Goal: Task Accomplishment & Management: Complete application form

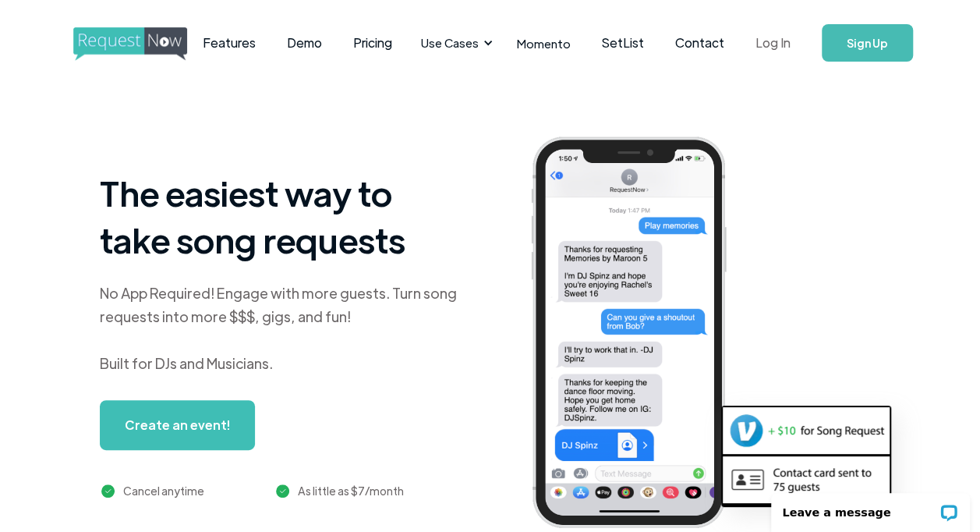
click at [764, 47] on link "Log In" at bounding box center [773, 43] width 66 height 55
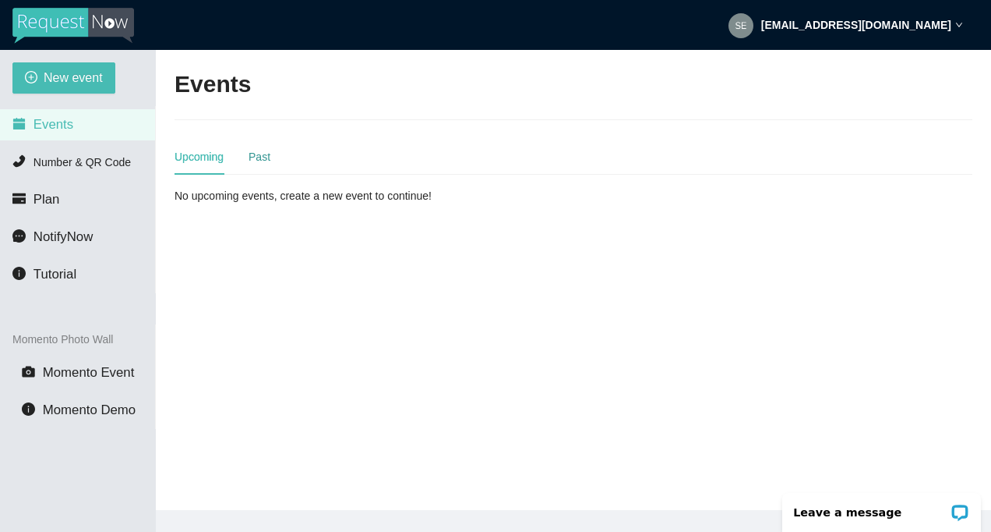
click at [262, 155] on div "Past" at bounding box center [260, 156] width 22 height 17
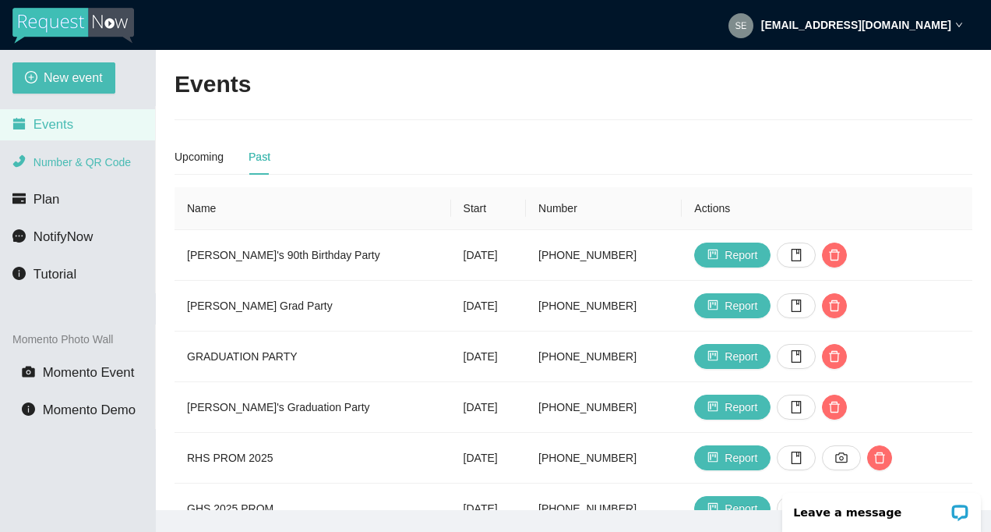
click at [109, 169] on li "Number & QR Code" at bounding box center [77, 162] width 155 height 31
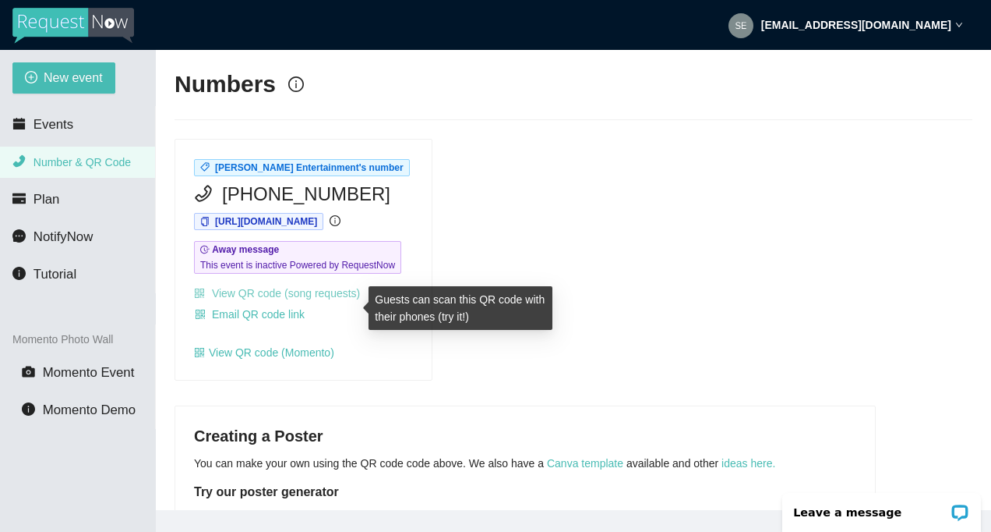
drag, startPoint x: 279, startPoint y: 305, endPoint x: 279, endPoint y: 313, distance: 8.6
click at [278, 299] on link "View QR code (song requests)" at bounding box center [277, 293] width 166 height 12
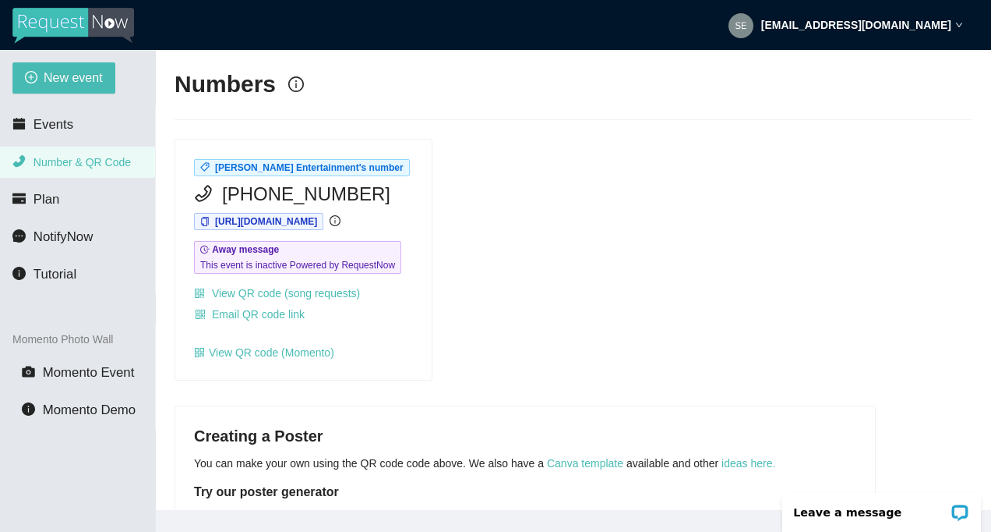
drag, startPoint x: 739, startPoint y: 478, endPoint x: 687, endPoint y: 412, distance: 83.9
click at [687, 412] on main "Numbers Sedillo Entertainment's number (575) 214-2448 https://app.requestnow.io…" at bounding box center [574, 280] width 836 height 460
click at [742, 469] on link "ideas here." at bounding box center [749, 463] width 54 height 12
click at [589, 381] on div "[PERSON_NAME] Entertainment's number [PHONE_NUMBER] [URL][DOMAIN_NAME] Away mes…" at bounding box center [573, 260] width 811 height 242
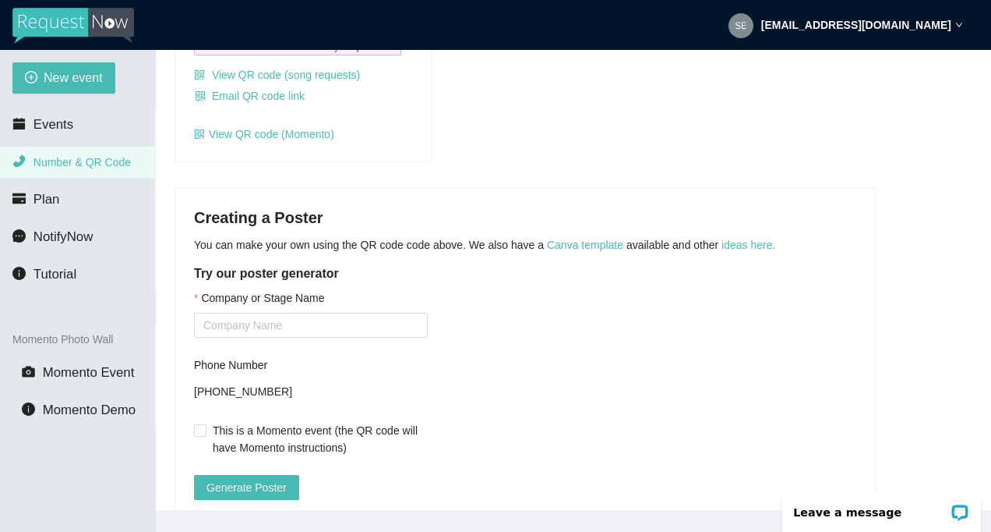
scroll to position [249, 0]
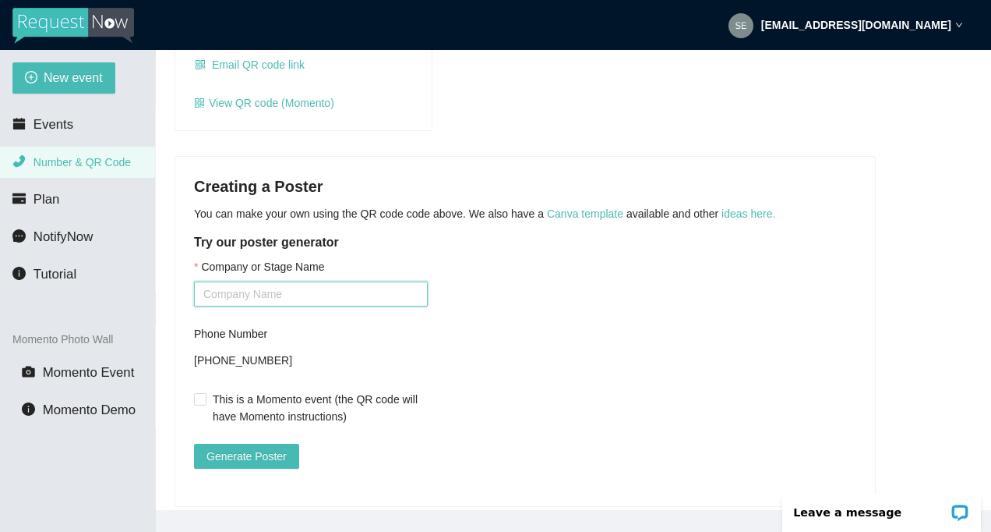
click at [333, 306] on input "Company or Stage Name" at bounding box center [311, 293] width 234 height 25
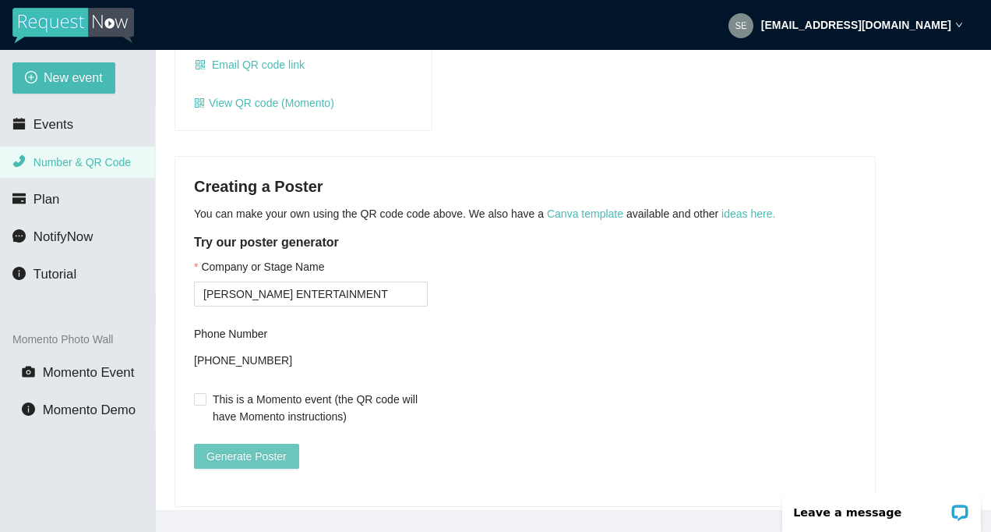
click at [248, 465] on span "Generate Poster" at bounding box center [247, 455] width 80 height 17
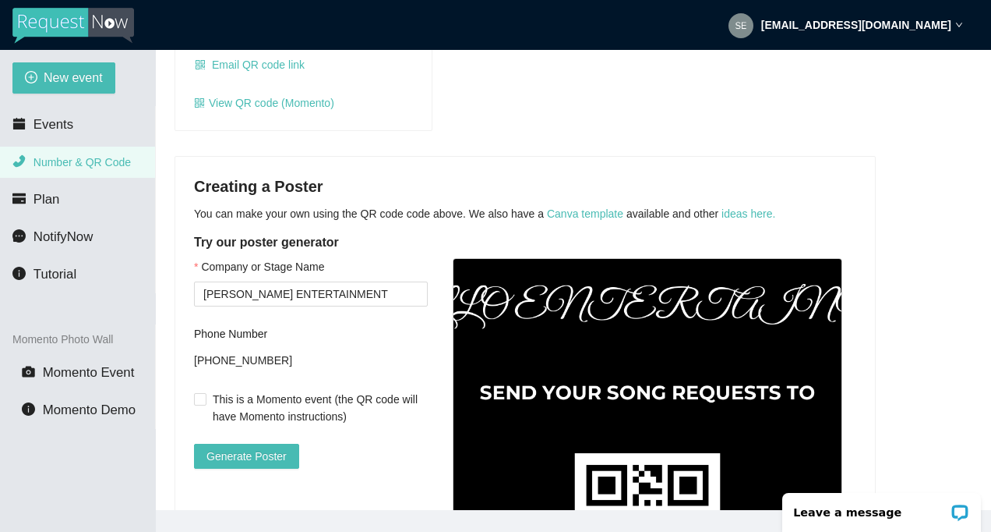
click at [797, 296] on img at bounding box center [648, 501] width 390 height 487
click at [962, 234] on div "Creating a Poster You can make your own using the QR code code above. We also h…" at bounding box center [574, 479] width 798 height 646
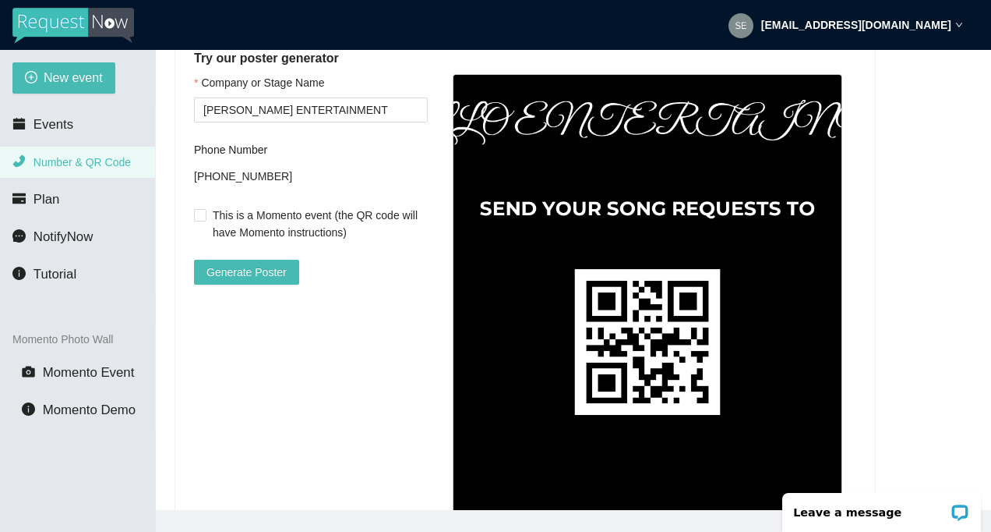
scroll to position [437, 0]
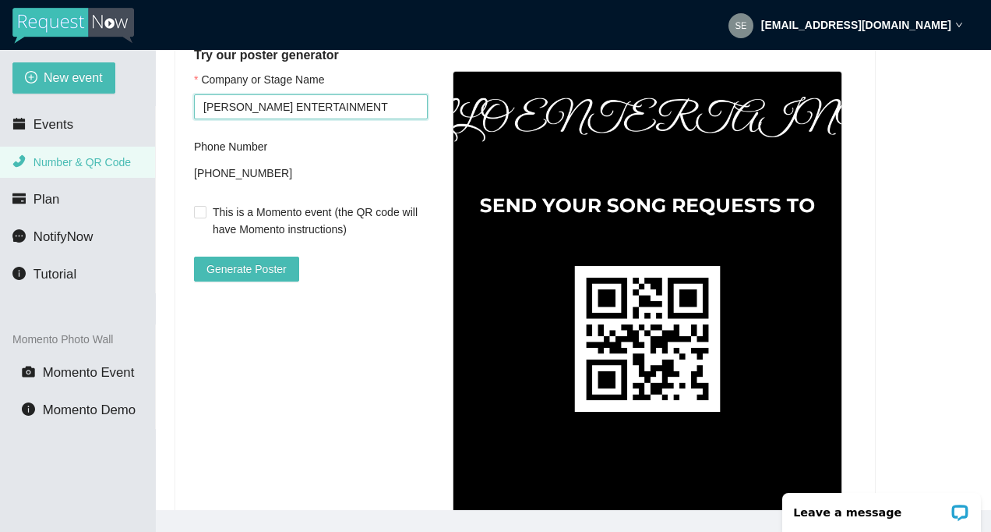
click at [366, 119] on input "SEDILLO ENTERTAINMENT" at bounding box center [311, 106] width 234 height 25
click at [371, 119] on input "[PERSON_NAME] Entertainment" at bounding box center [311, 106] width 234 height 25
type input "[PERSON_NAME] Entertainment"
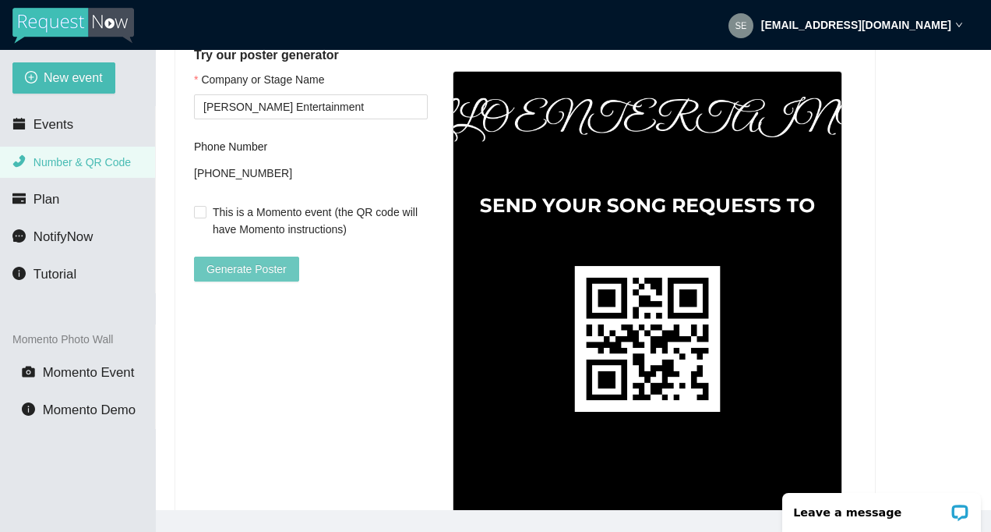
click at [243, 277] on span "Generate Poster" at bounding box center [247, 268] width 80 height 17
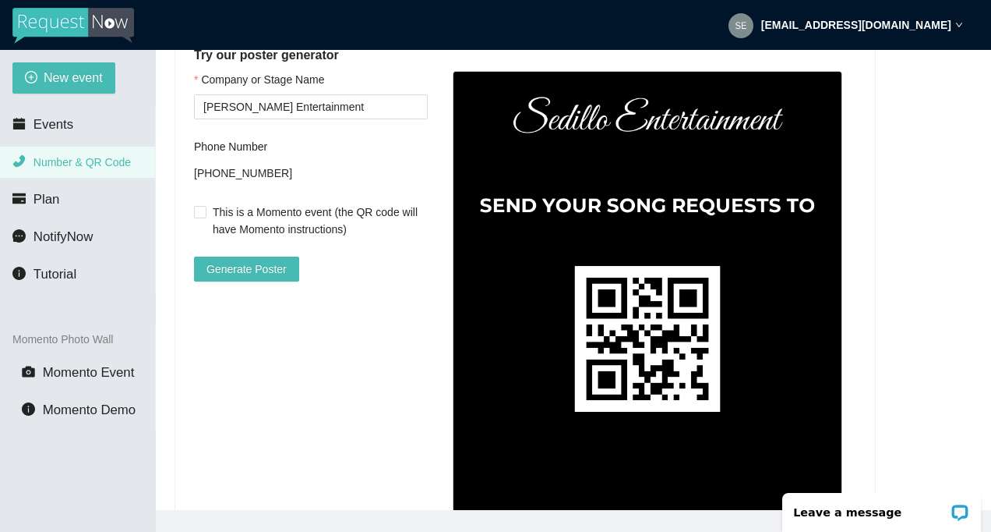
click at [919, 286] on div "Creating a Poster You can make your own using the QR code code above. We also h…" at bounding box center [574, 292] width 798 height 646
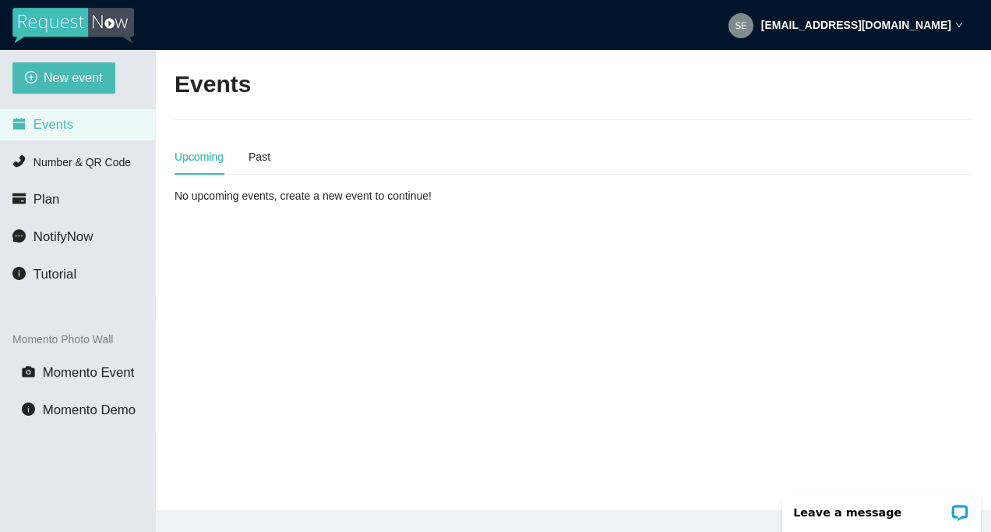
scroll to position [27, 0]
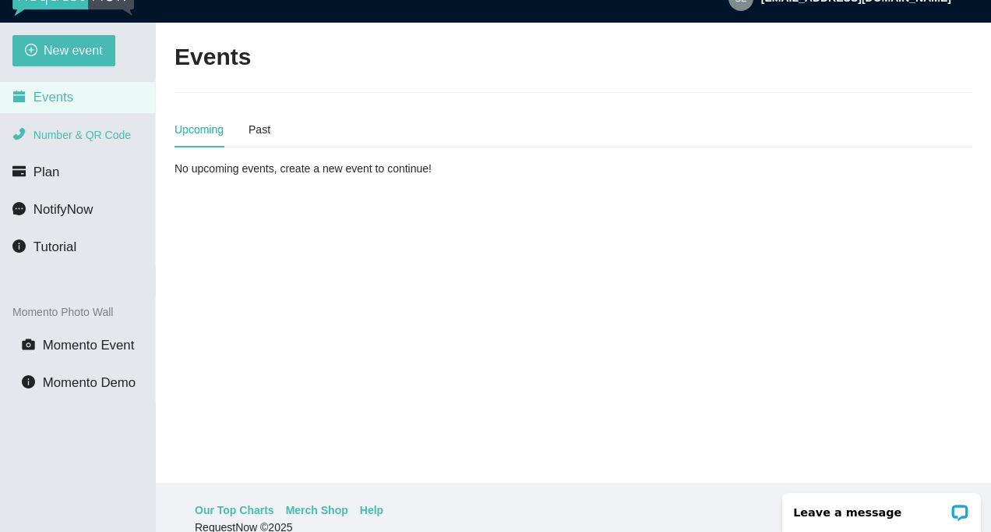
click at [92, 129] on span "Number & QR Code" at bounding box center [82, 135] width 97 height 12
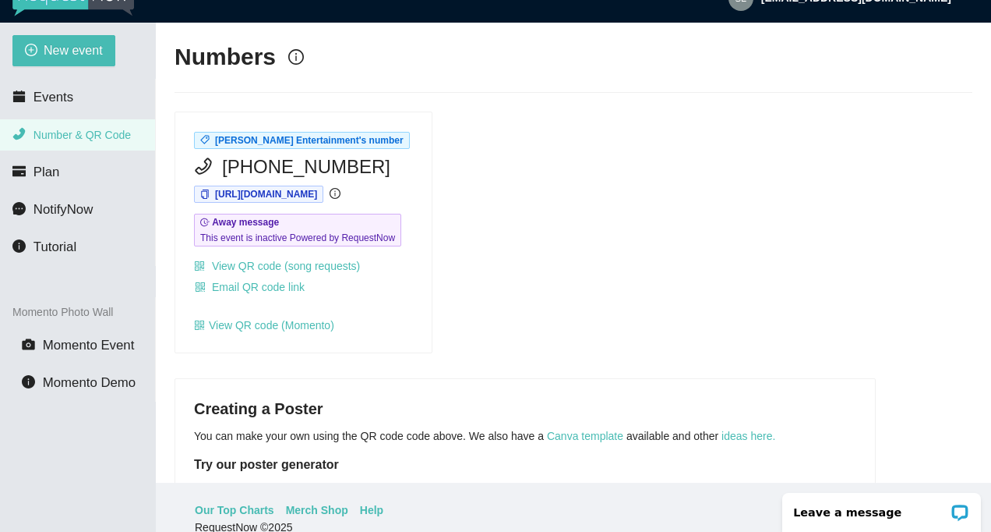
click at [574, 328] on div "[PERSON_NAME] Entertainment's number [PHONE_NUMBER] [URL][DOMAIN_NAME] Away mes…" at bounding box center [573, 232] width 811 height 242
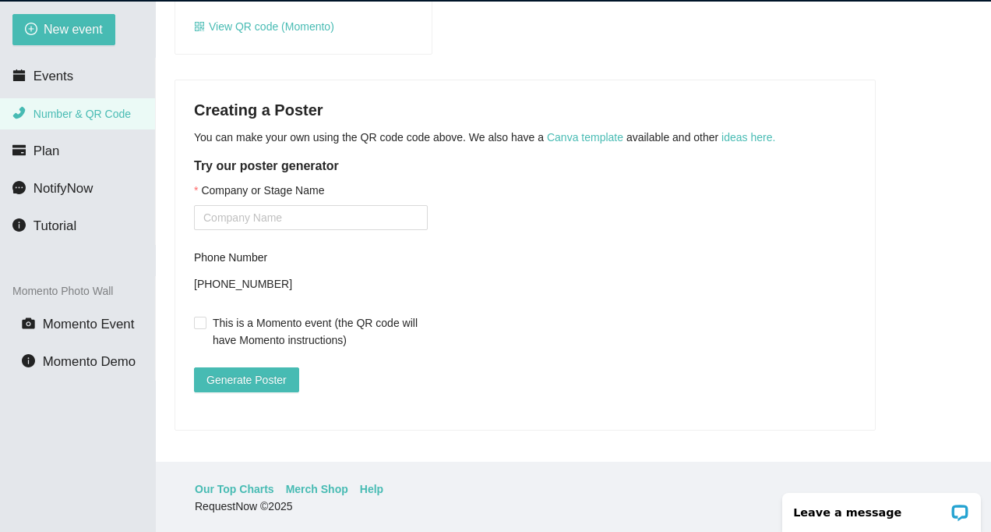
scroll to position [50, 0]
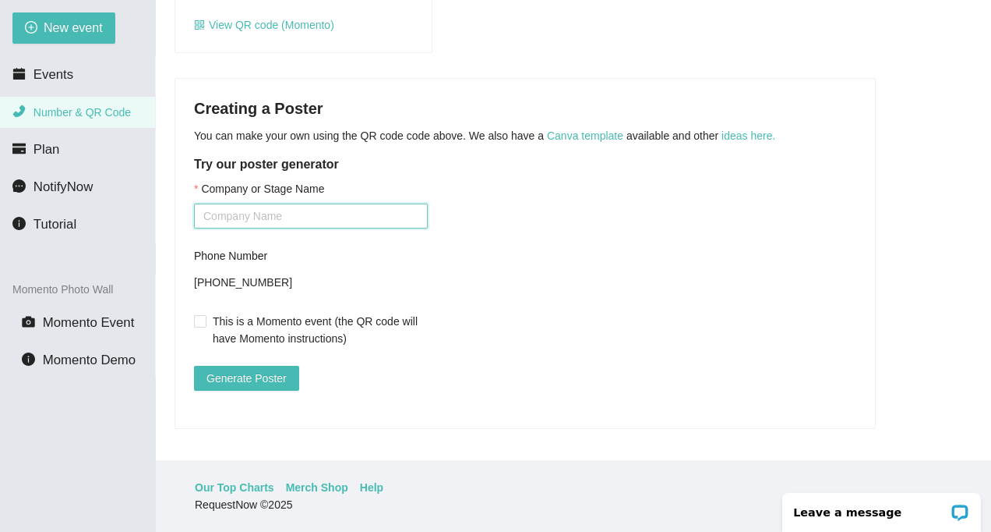
click at [404, 203] on input "Company or Stage Name" at bounding box center [311, 215] width 234 height 25
type input "[PERSON_NAME] Entertainment"
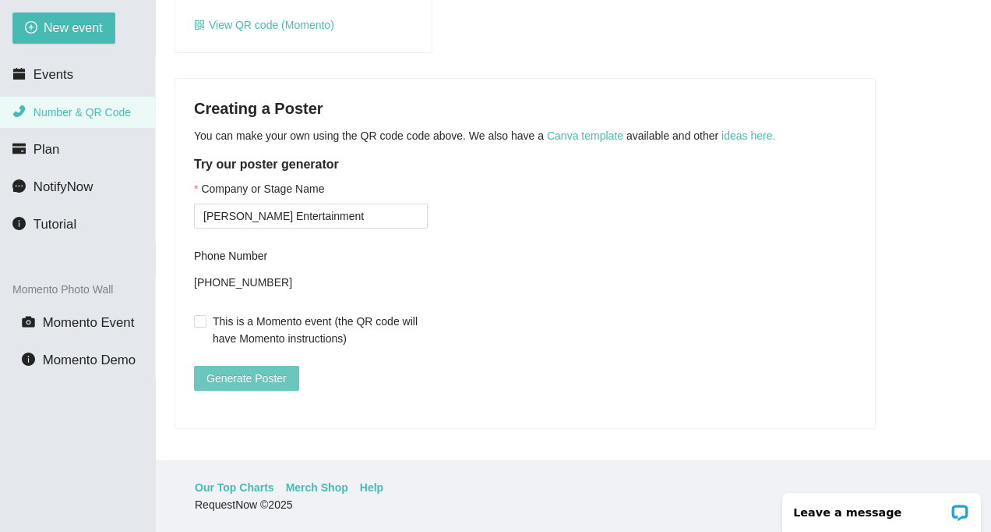
click at [274, 369] on span "Generate Poster" at bounding box center [247, 377] width 80 height 17
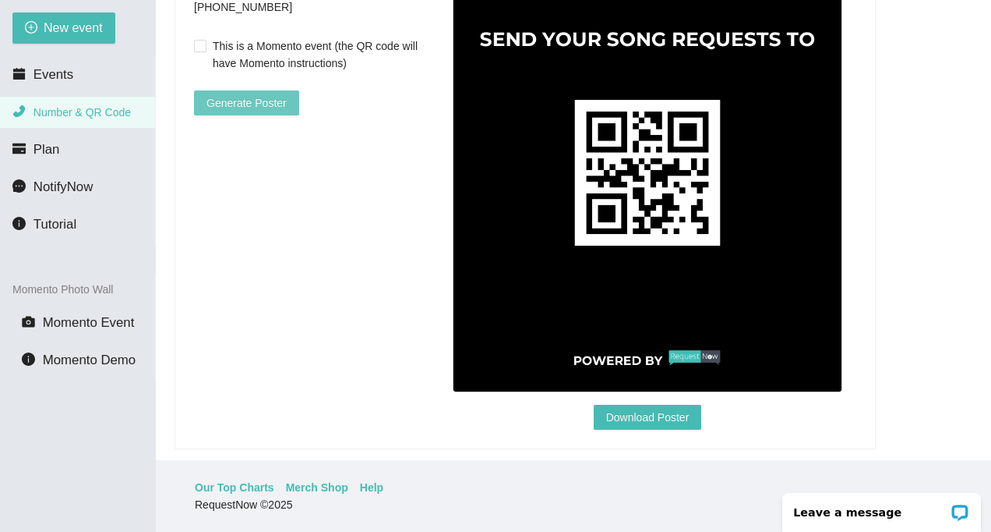
scroll to position [554, 0]
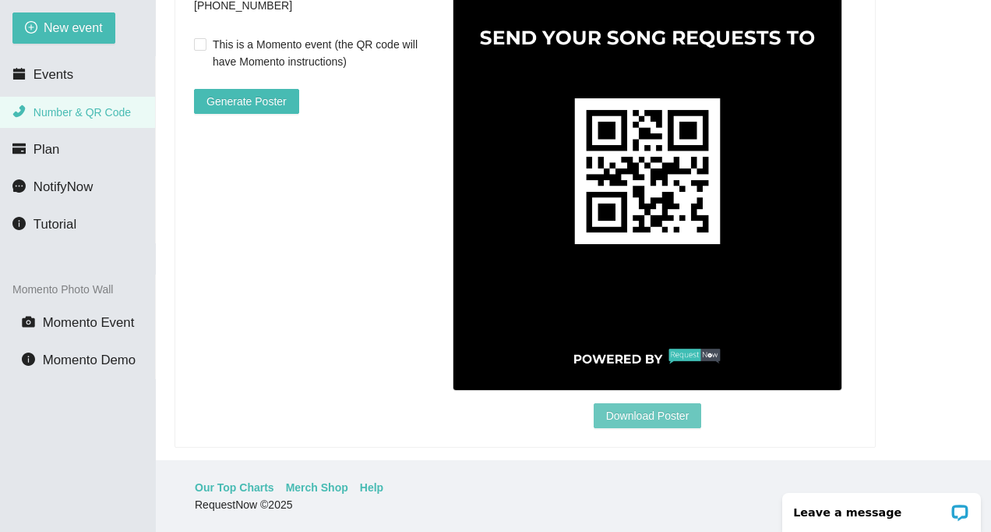
click at [677, 424] on span "Download Poster" at bounding box center [647, 415] width 83 height 17
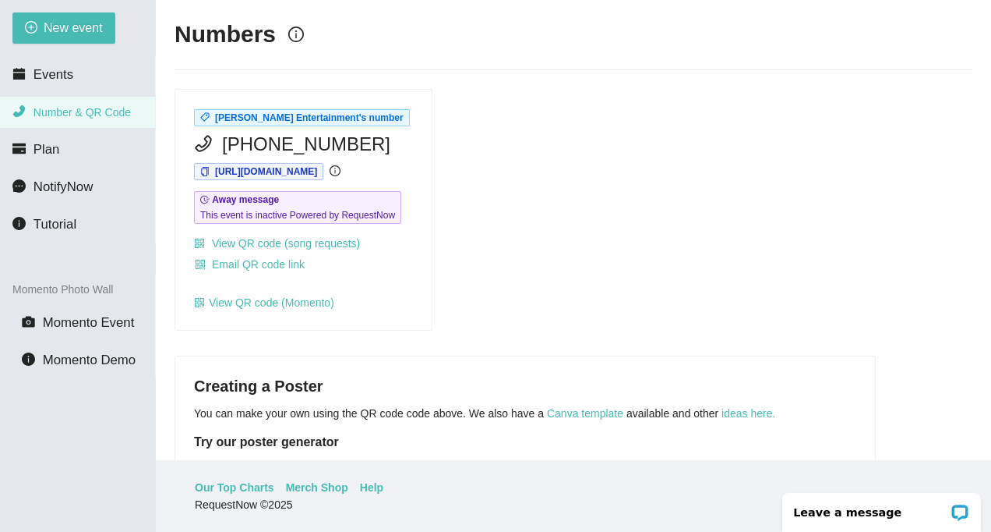
scroll to position [50, 0]
click at [64, 79] on span "Events" at bounding box center [54, 74] width 40 height 15
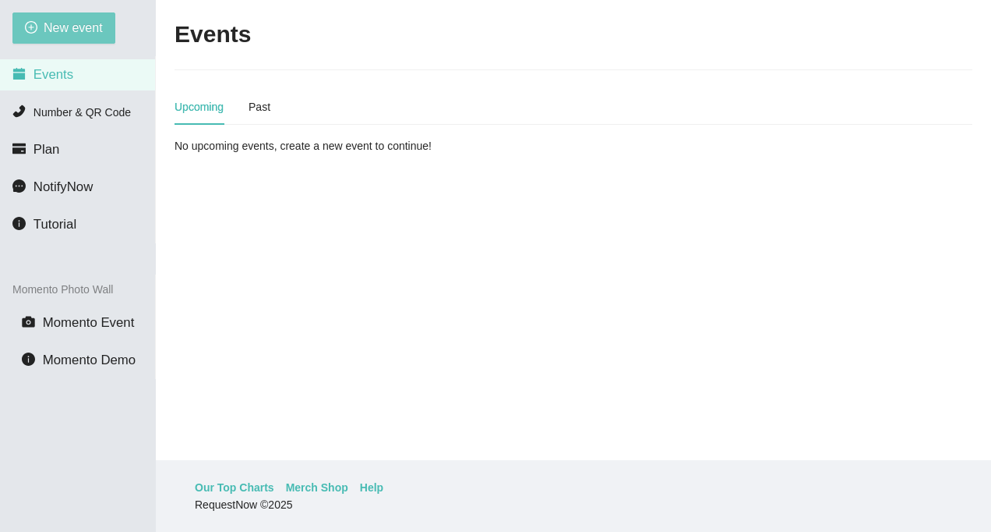
click at [80, 23] on span "New event" at bounding box center [73, 27] width 59 height 19
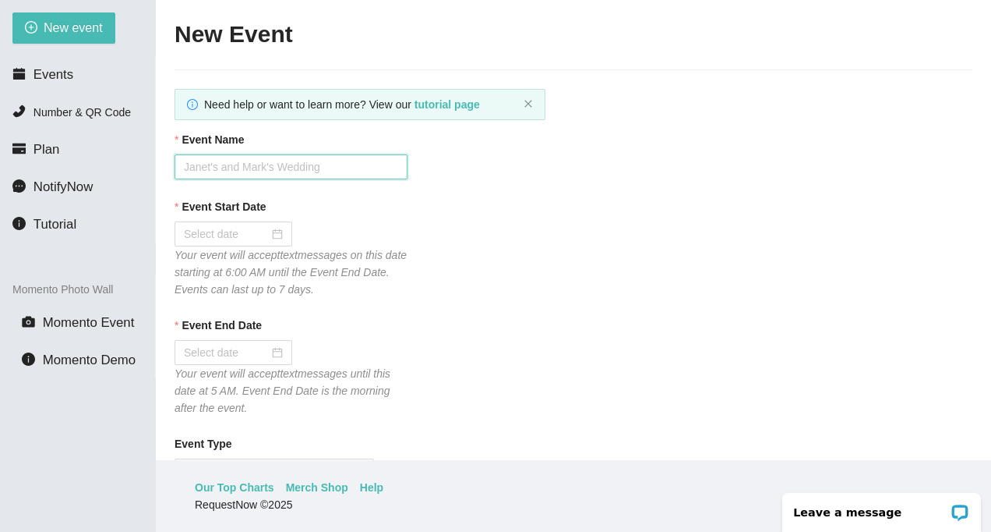
click at [198, 175] on input "Event Name" at bounding box center [291, 166] width 233 height 25
type input "RHS HOMECOMING"
click at [276, 234] on div at bounding box center [233, 233] width 99 height 17
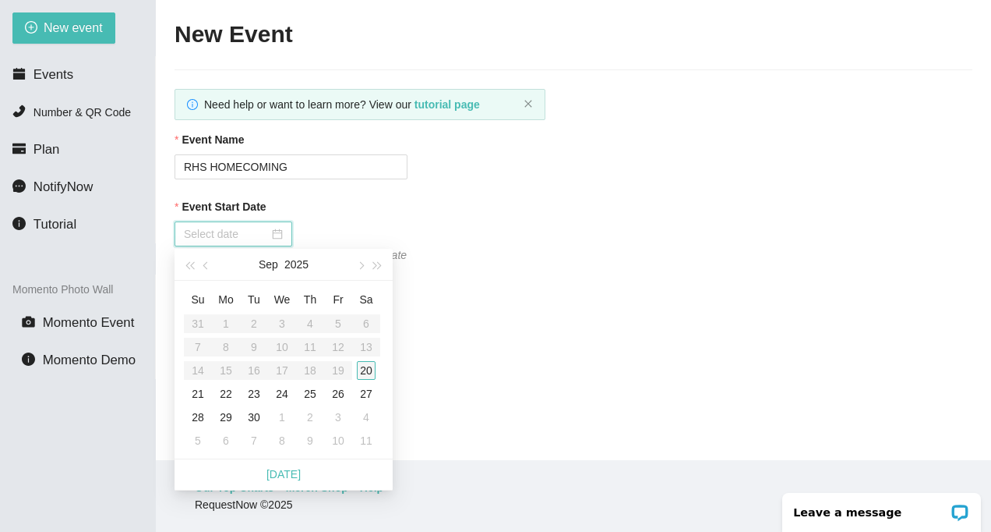
type input "09/20/2025"
click at [358, 370] on div "20" at bounding box center [366, 370] width 19 height 19
type input "09/21/2025"
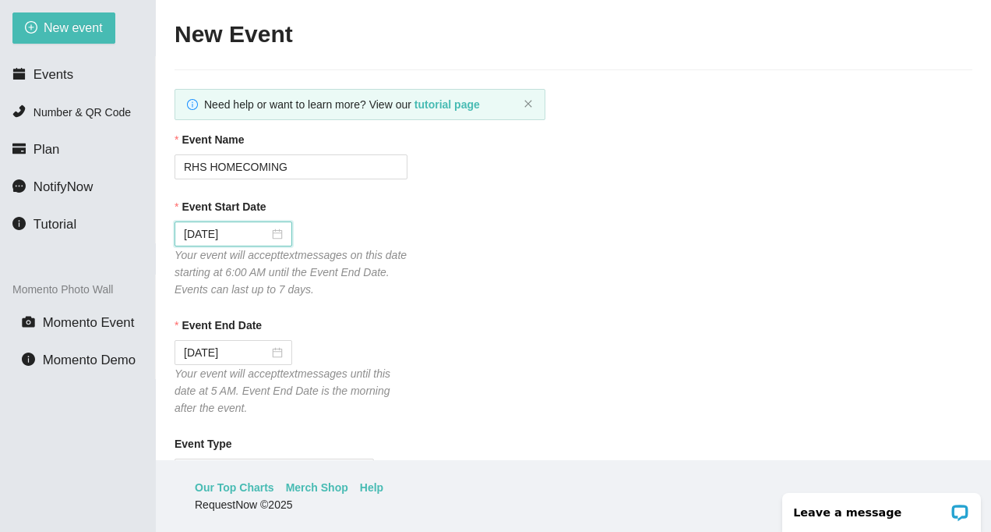
click at [351, 323] on div "Event End Date" at bounding box center [574, 327] width 798 height 23
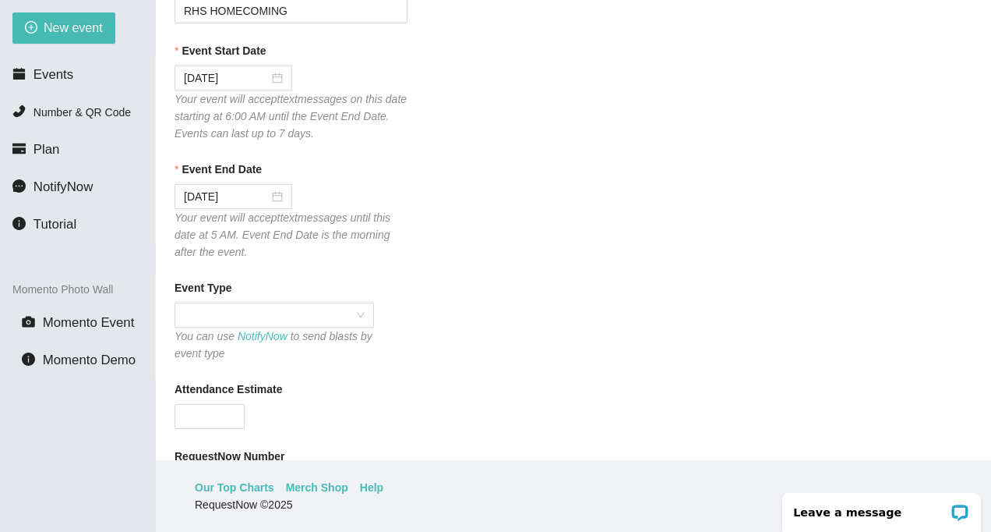
scroll to position [187, 0]
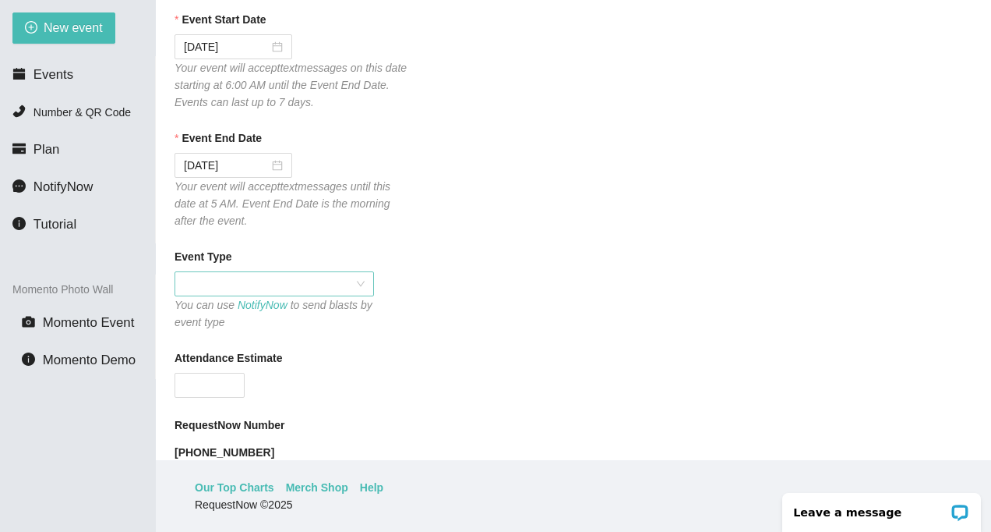
click at [366, 288] on div at bounding box center [275, 283] width 200 height 25
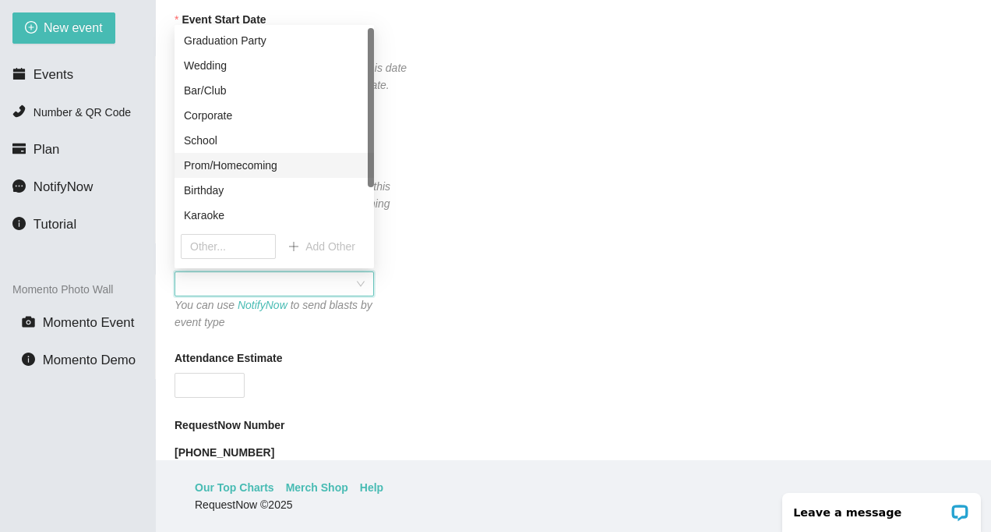
click at [313, 175] on div "Prom/Homecoming" at bounding box center [275, 165] width 200 height 25
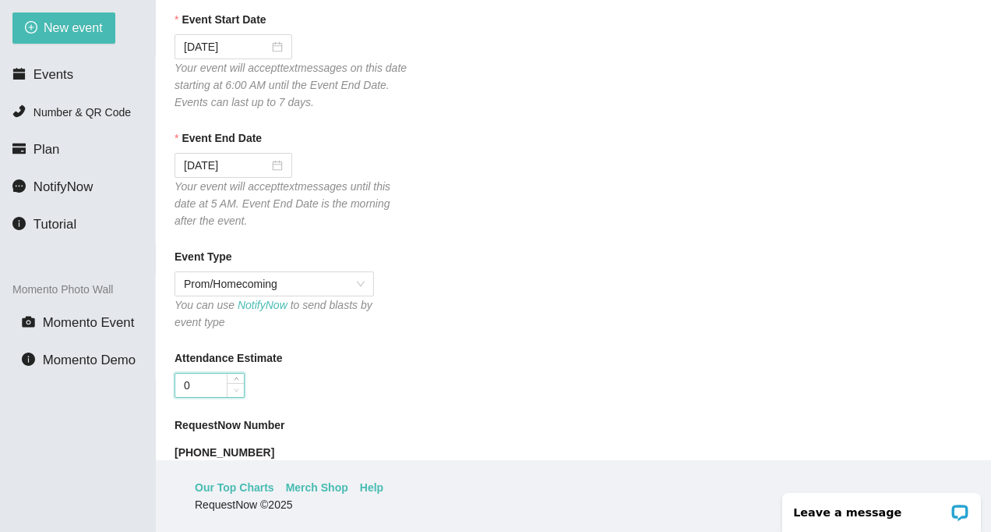
click at [228, 389] on span "Decrease Value" at bounding box center [235, 390] width 17 height 14
type input "0"
type input "250"
click at [480, 368] on div "Attendance Estimate" at bounding box center [574, 360] width 798 height 23
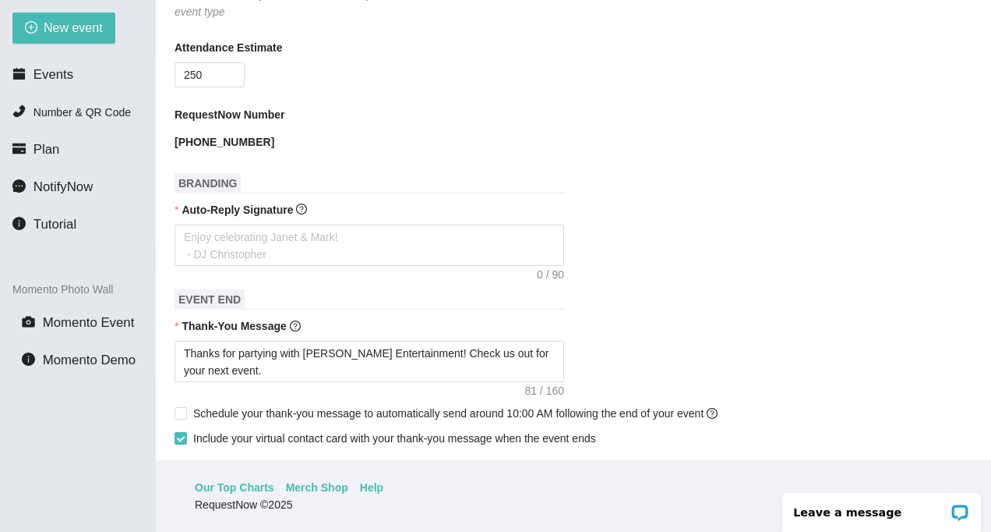
scroll to position [499, 0]
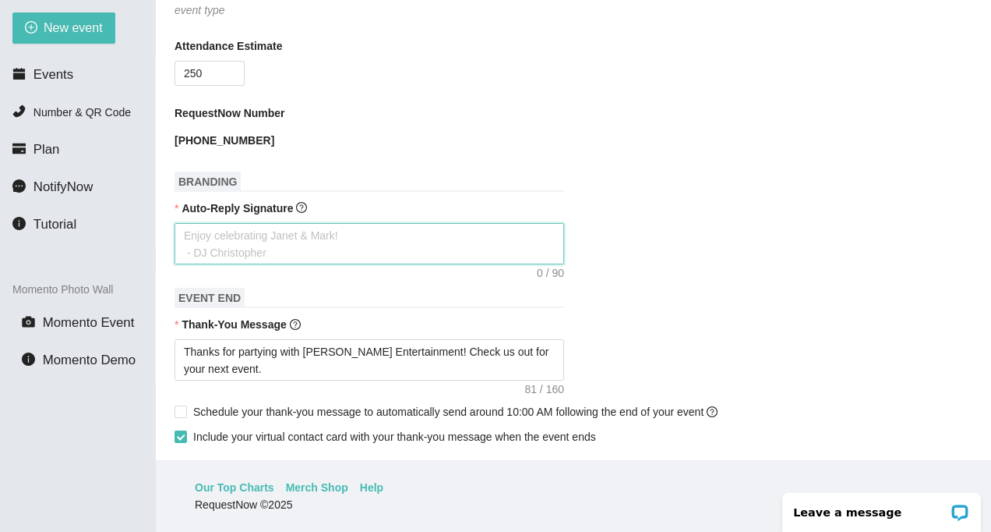
click at [273, 246] on textarea "Auto-Reply Signature" at bounding box center [370, 243] width 390 height 41
type textarea "T"
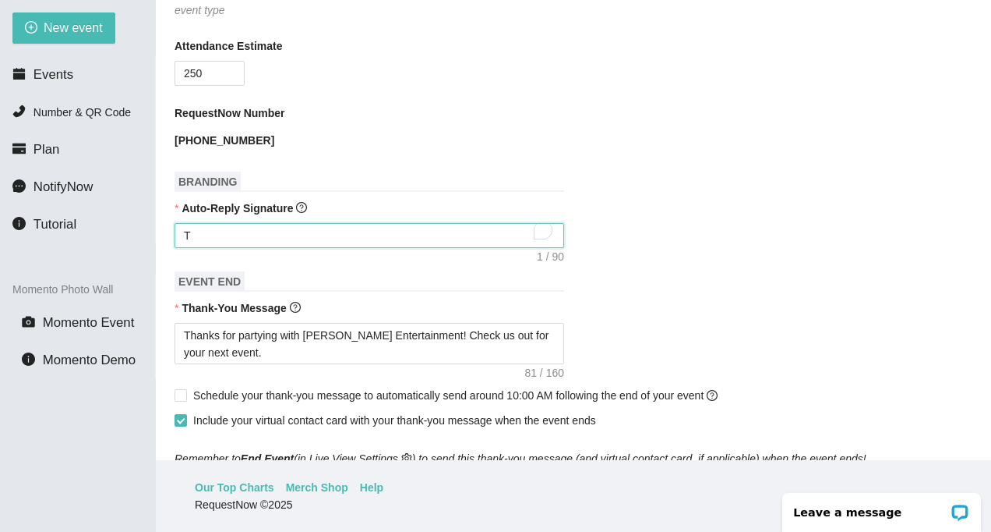
type textarea "TH"
type textarea "THA"
type textarea "THAN"
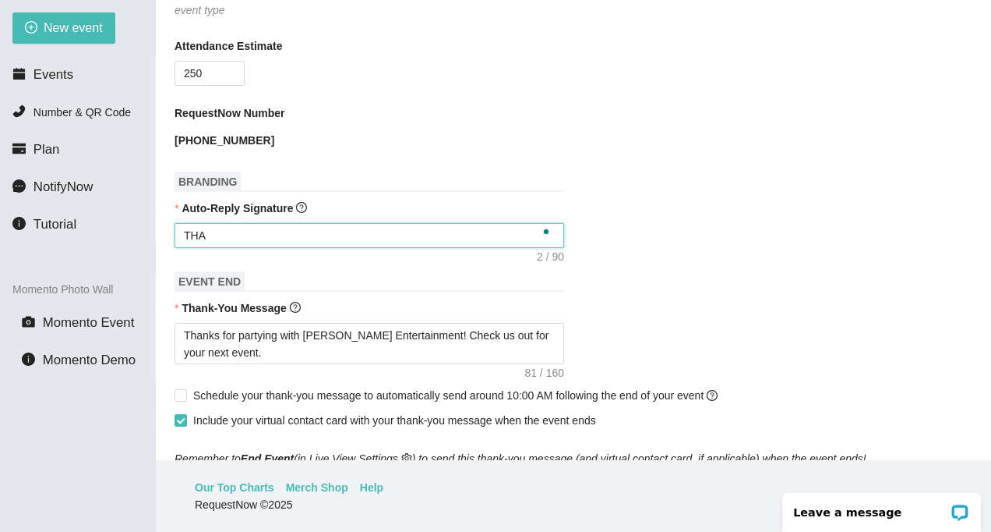
type textarea "THAN"
type textarea "THA"
type textarea "TH"
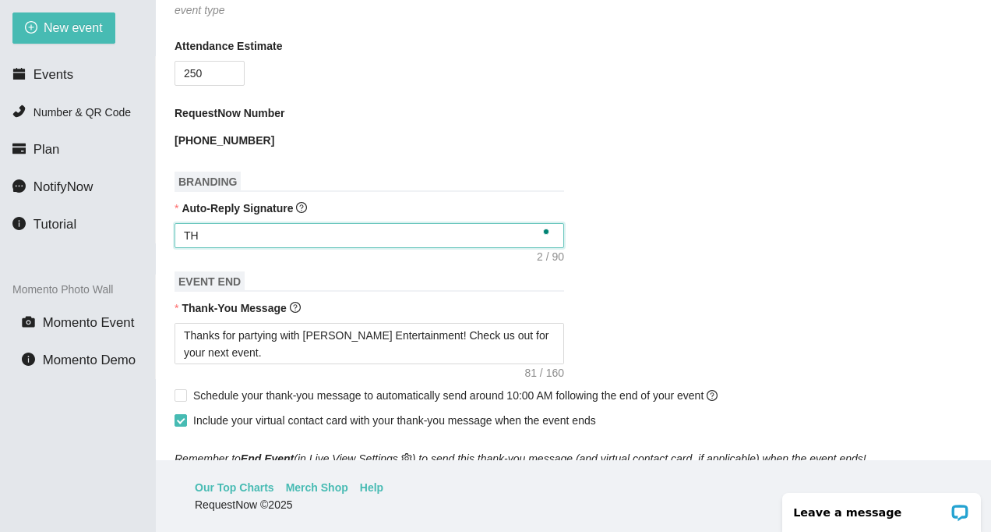
type textarea "T"
type textarea "TH"
type textarea "THA"
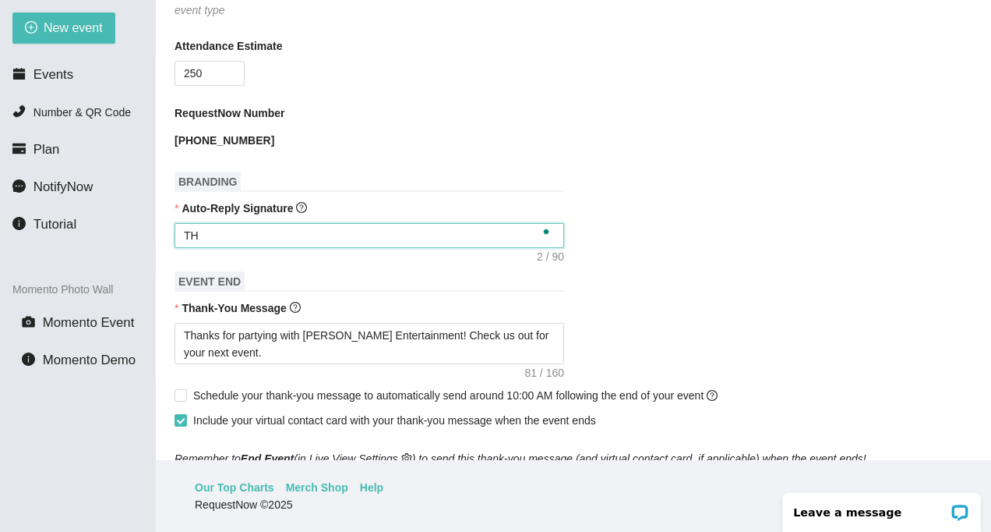
type textarea "THA"
type textarea "TH"
type textarea "T"
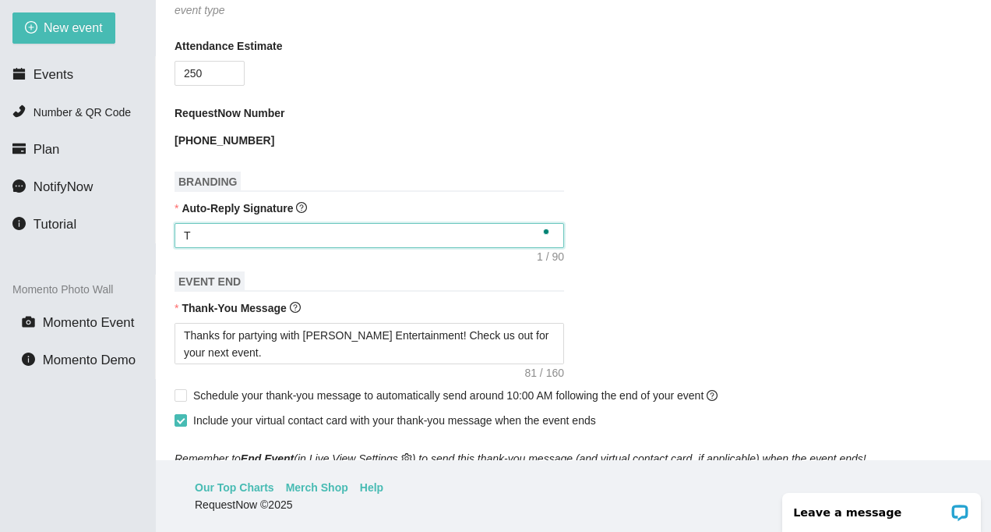
type textarea "Th"
type textarea "Tha"
type textarea "Than"
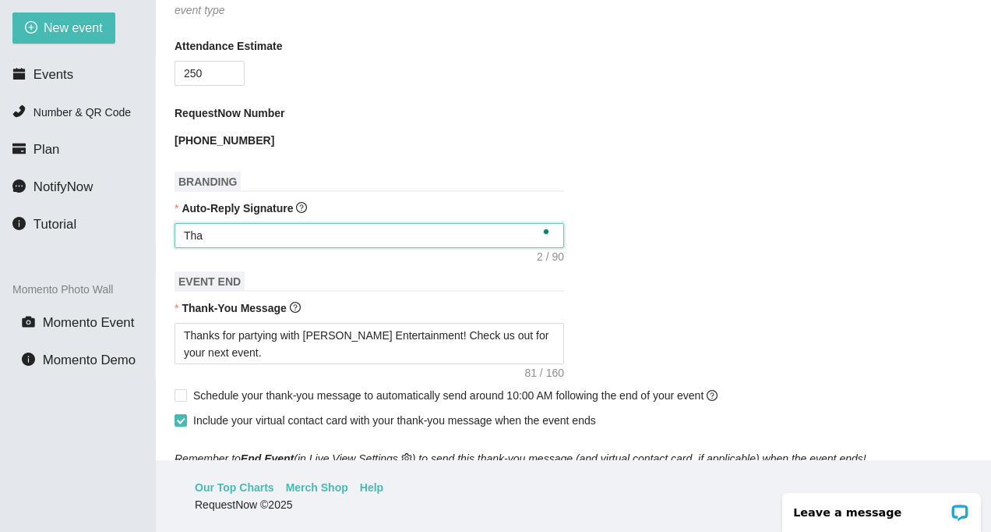
type textarea "Than"
type textarea "Thank"
type textarea "Thanks"
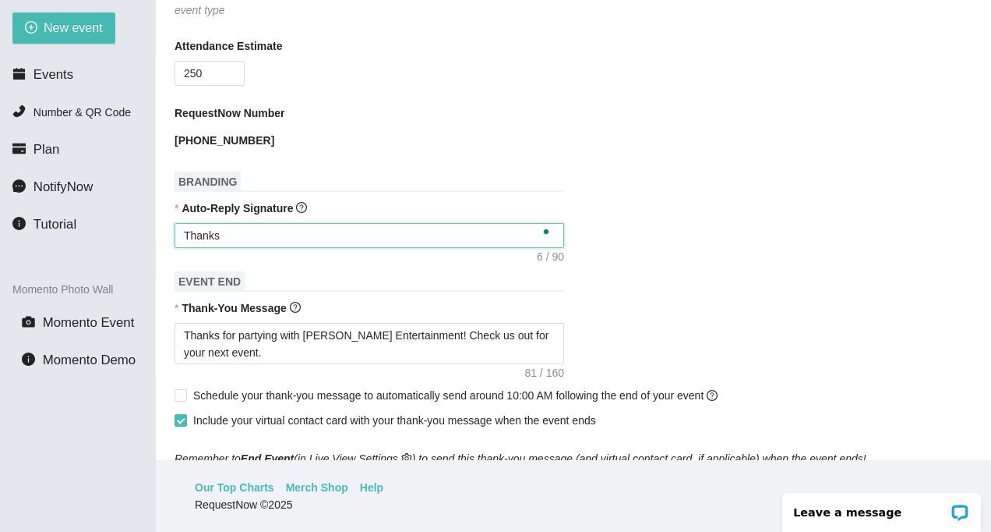
type textarea "Thanks"
type textarea "Thanks f"
type textarea "Thanks fo"
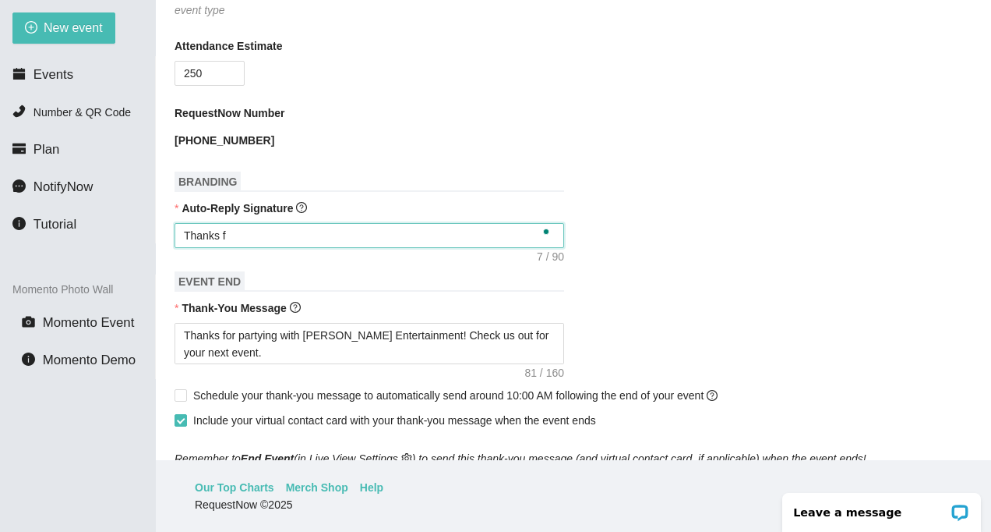
type textarea "Thanks fo"
type textarea "Thanks for"
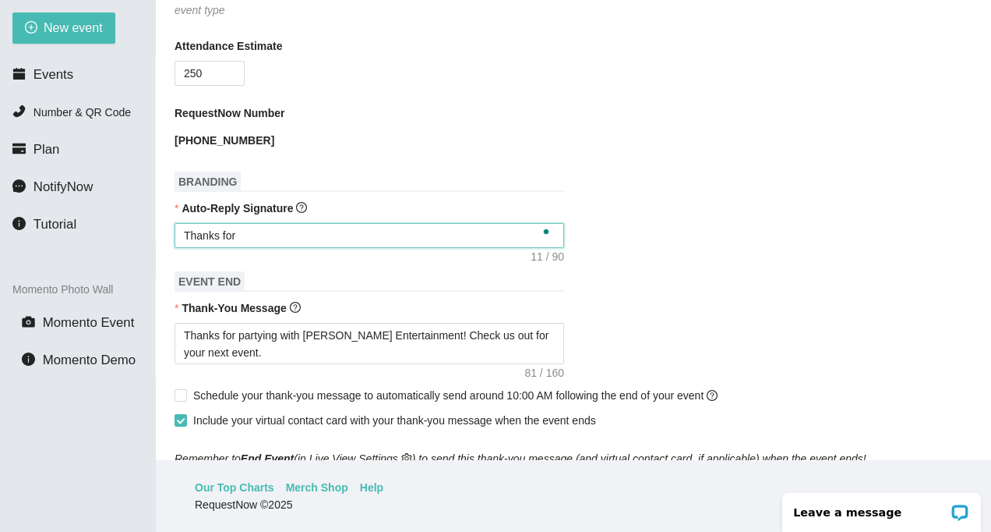
type textarea "Thanks for t"
type textarea "Thanks for th"
type textarea "Thanks for the"
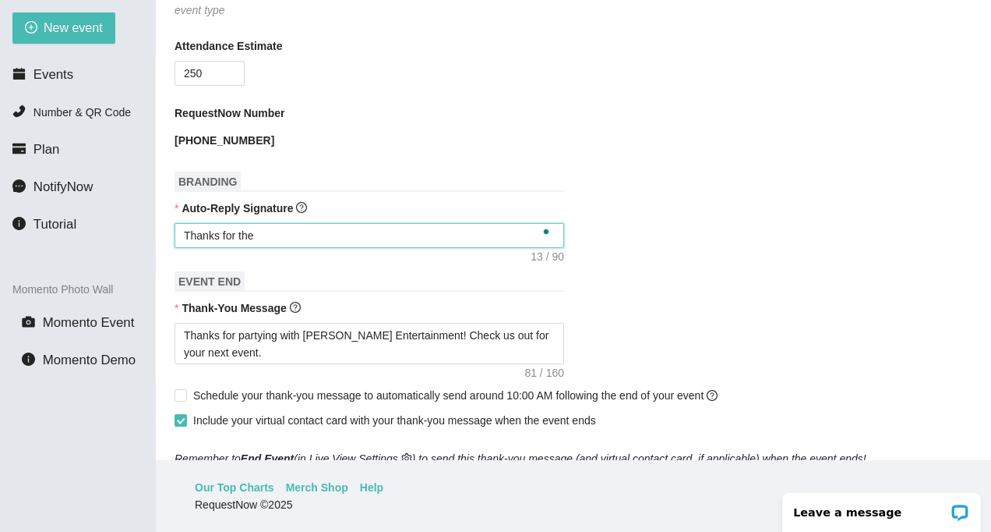
type textarea "Thanks for the"
type textarea "Thanks for the r"
type textarea "Thanks for the re"
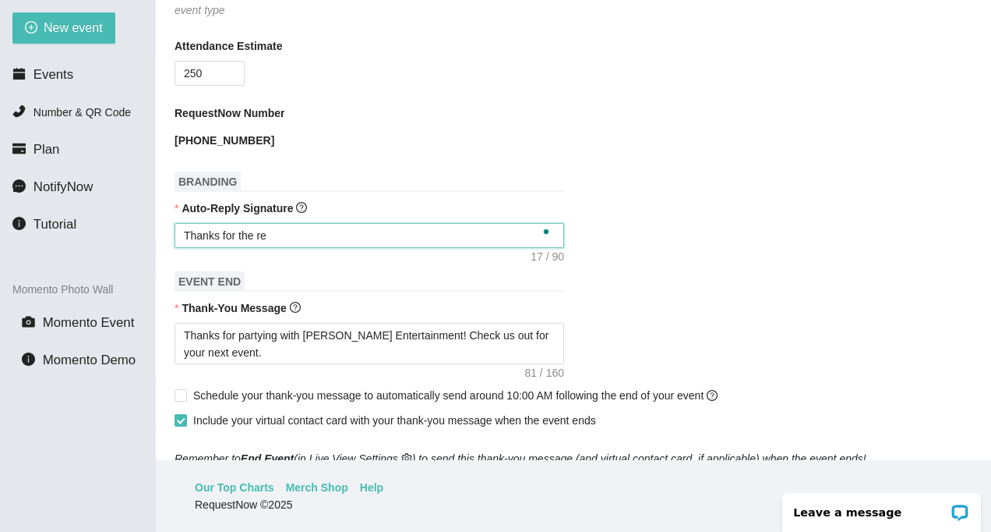
type textarea "Thanks for the req"
type textarea "Thanks for the requ"
type textarea "Thanks for the reque"
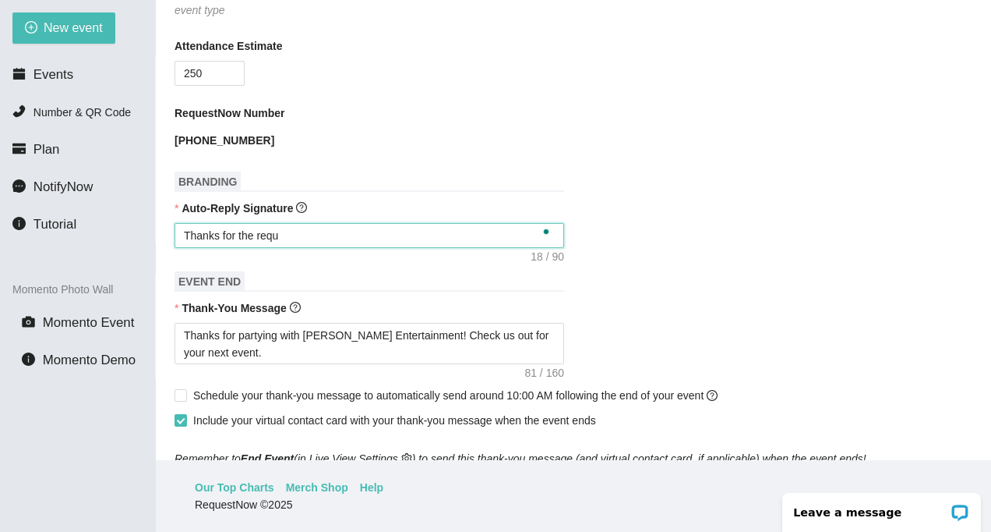
type textarea "Thanks for the reque"
type textarea "Thanks for the reques"
type textarea "Thanks for the request"
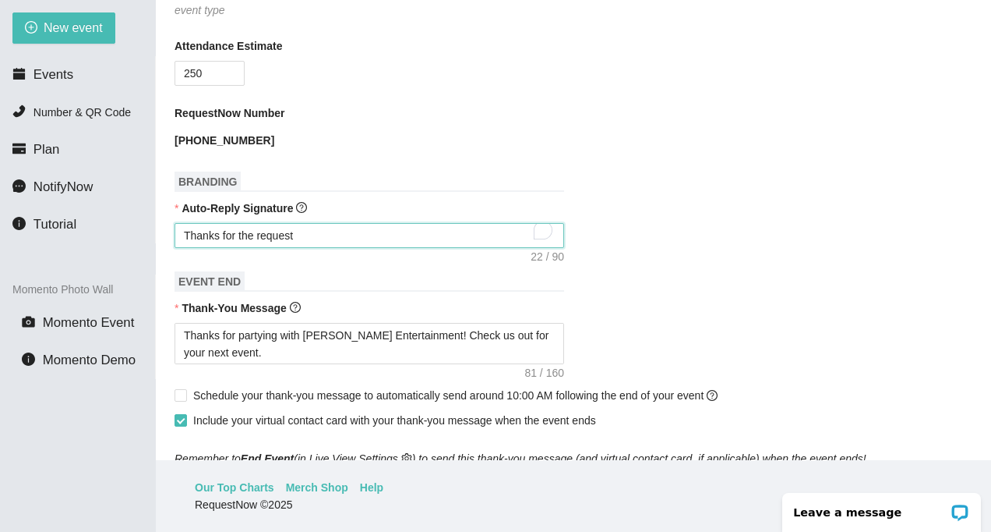
type textarea "Thanks for the request!"
type textarea "Thanks for the request! k"
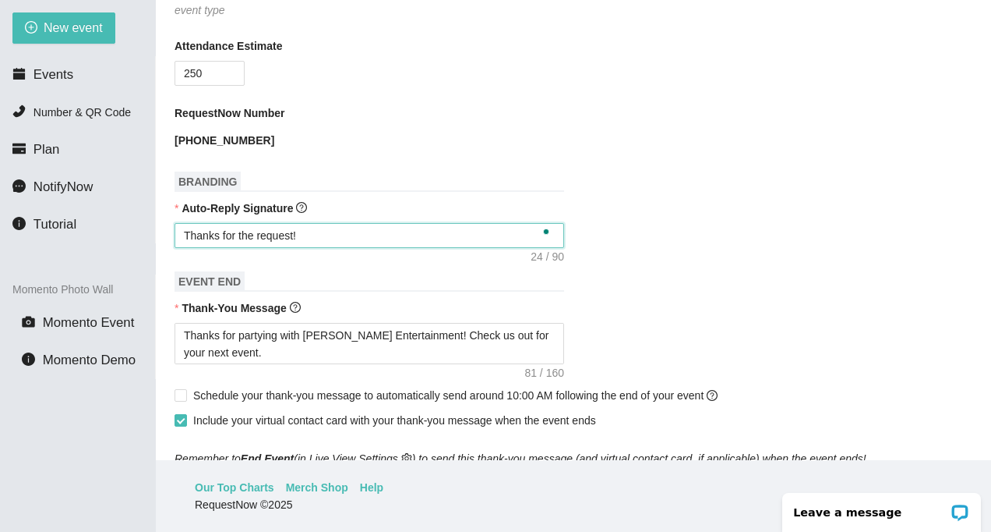
type textarea "Thanks for the request! k"
type textarea "Thanks for the request!"
type textarea "Thanks for the request! K"
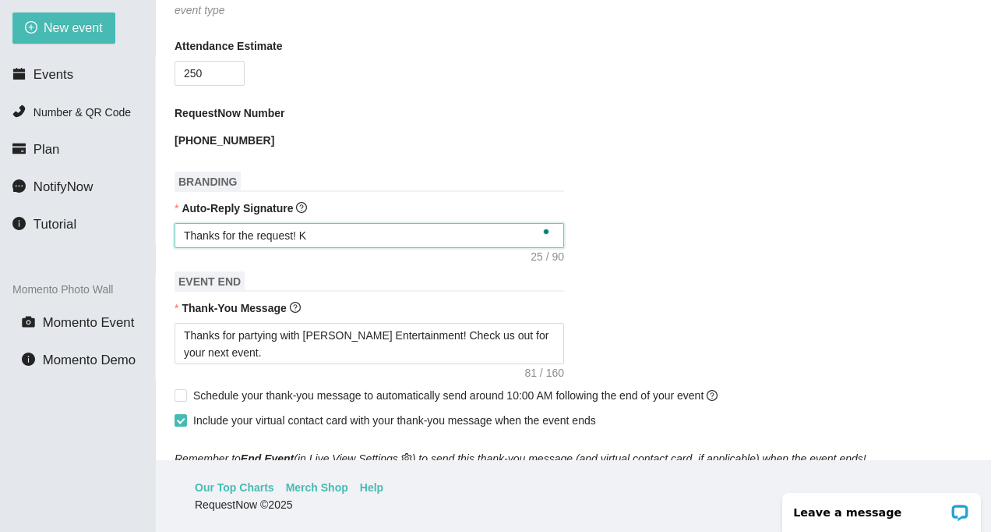
type textarea "Thanks for the request! KE"
type textarea "Thanks for the request! KEe"
type textarea "Thanks for the request! KEep"
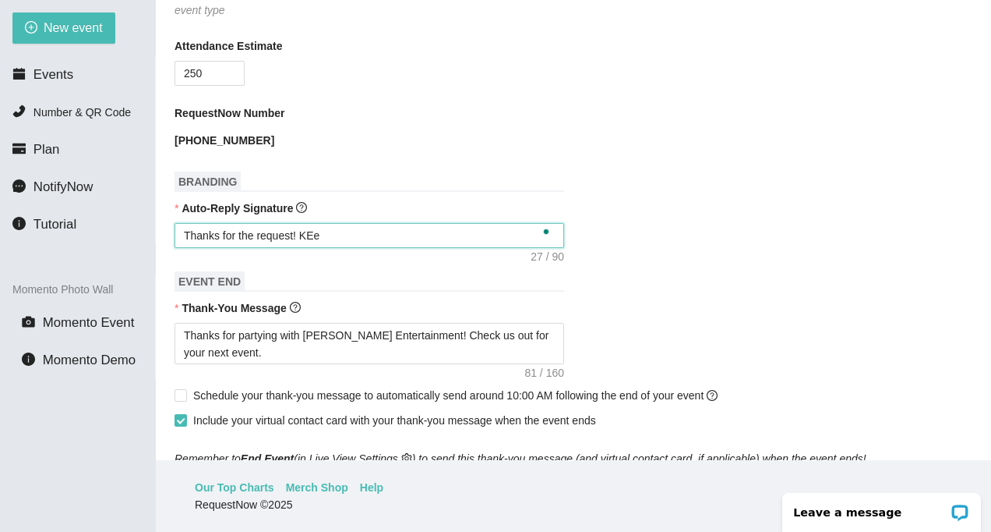
type textarea "Thanks for the request! KEep"
type textarea "Thanks for the request! KEep="
type textarea "Thanks for the request! KEep=="
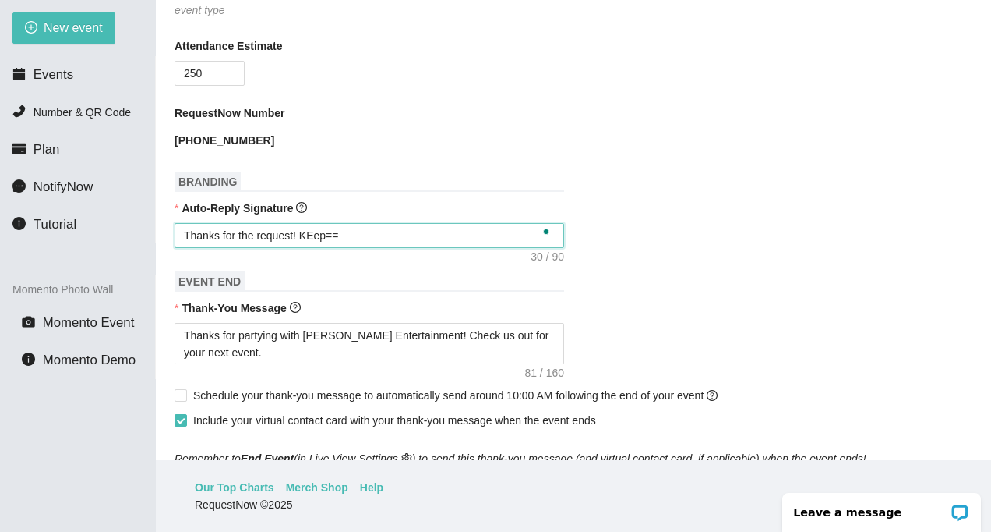
type textarea "Thanks for the request! KEep="
type textarea "Thanks for the request! KEep"
type textarea "Thanks for the request! KEe"
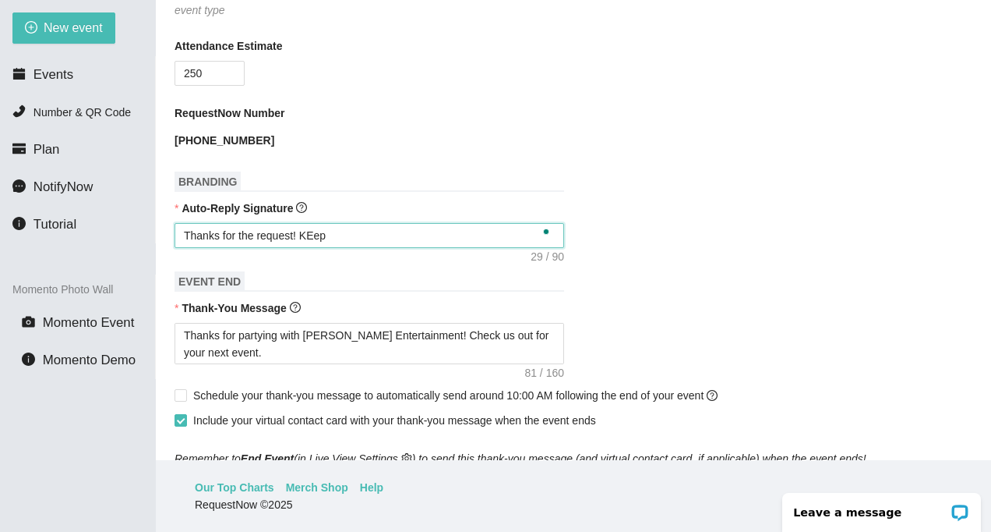
type textarea "Thanks for the request! KEe"
type textarea "Thanks for the request! KE"
type textarea "Thanks for the request! K"
type textarea "Thanks for the request! Ke"
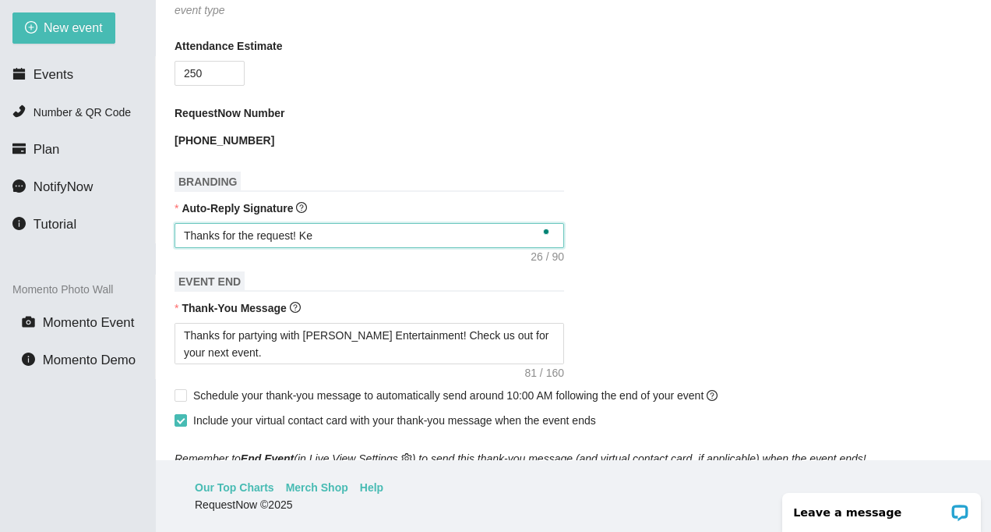
type textarea "Thanks for the request! Kee"
type textarea "Thanks for the request! Keep"
type textarea "Thanks for the request! Keept"
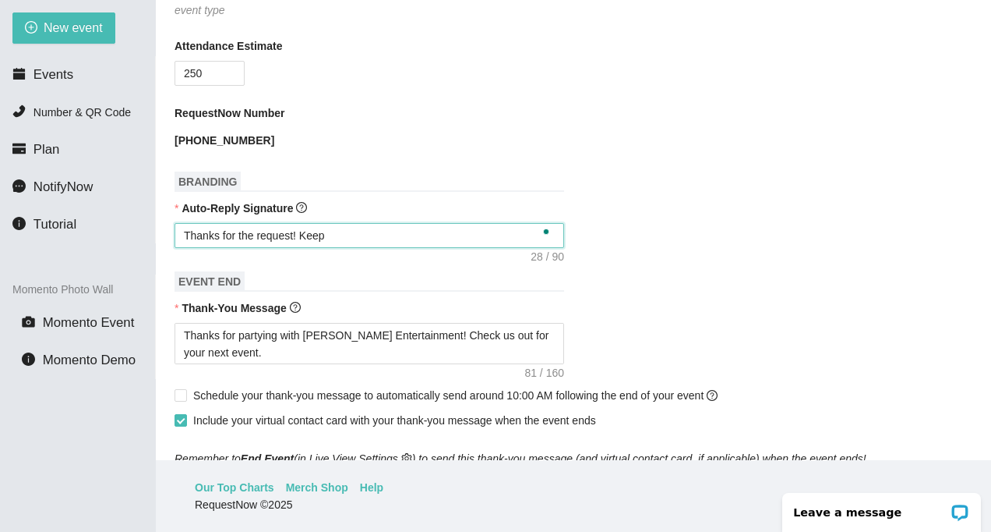
type textarea "Thanks for the request! Keept"
type textarea "Thanks for the request! Keept h"
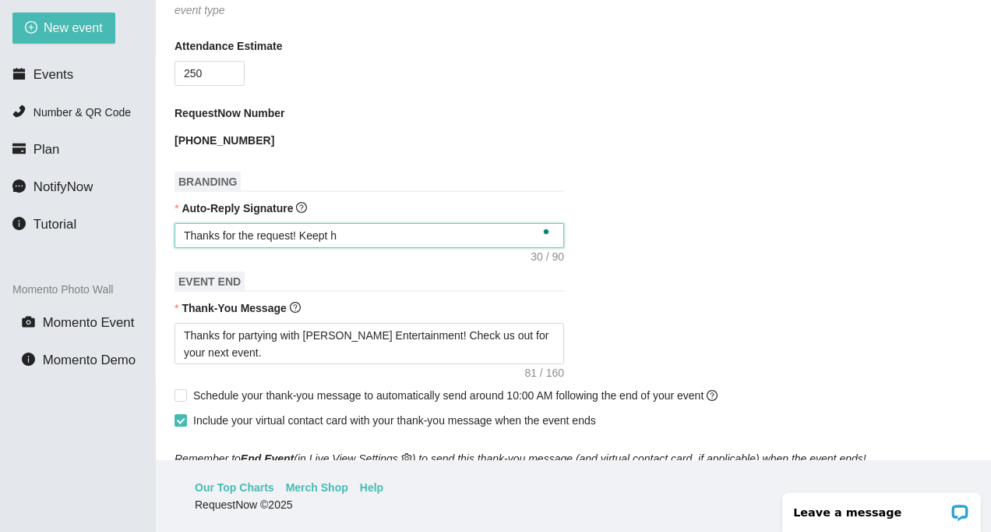
type textarea "Thanks for the request! Keept ht"
type textarea "Thanks for the request! Keept h"
type textarea "Thanks for the request! Keept"
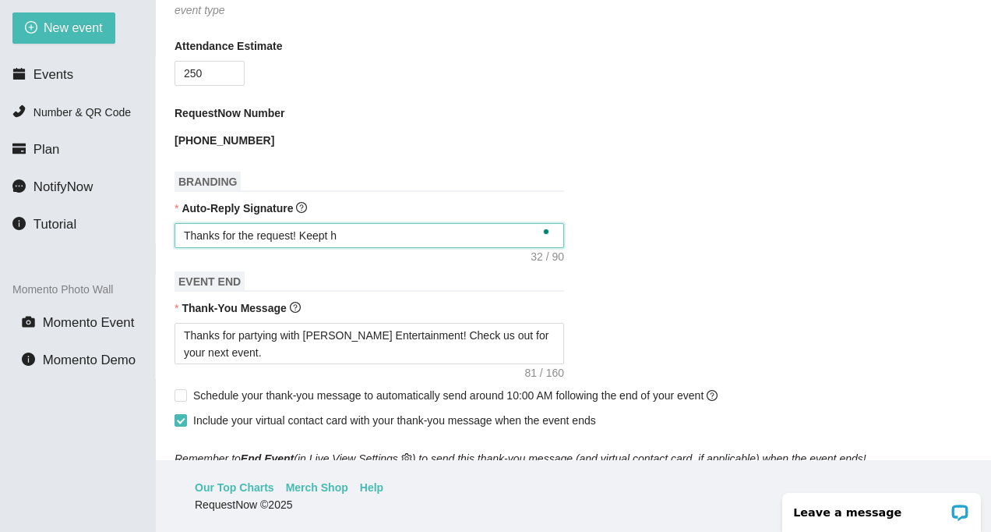
type textarea "Thanks for the request! Keept"
type textarea "Thanks for the request! Keep"
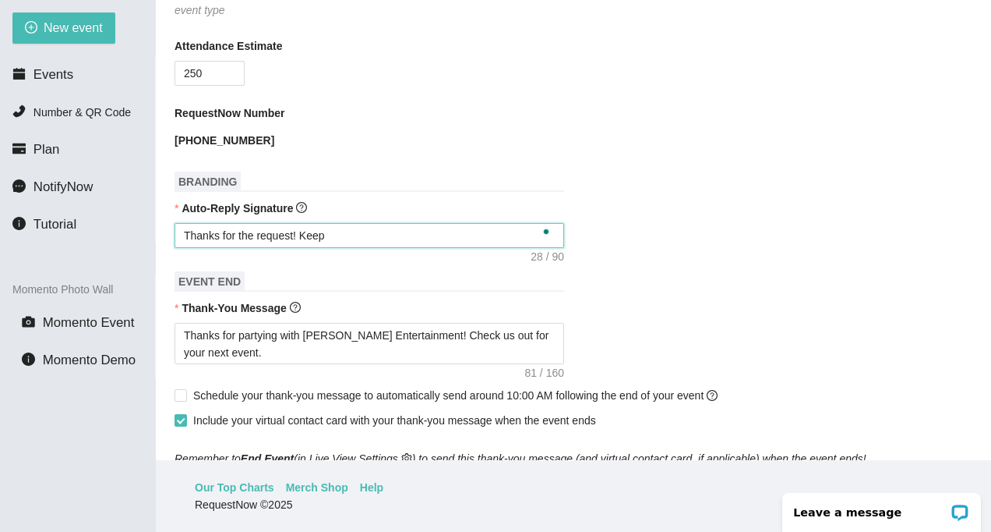
type textarea "Thanks for the request! Keep"
type textarea "Thanks for the request! Keep t"
type textarea "Thanks for the request! Keep th"
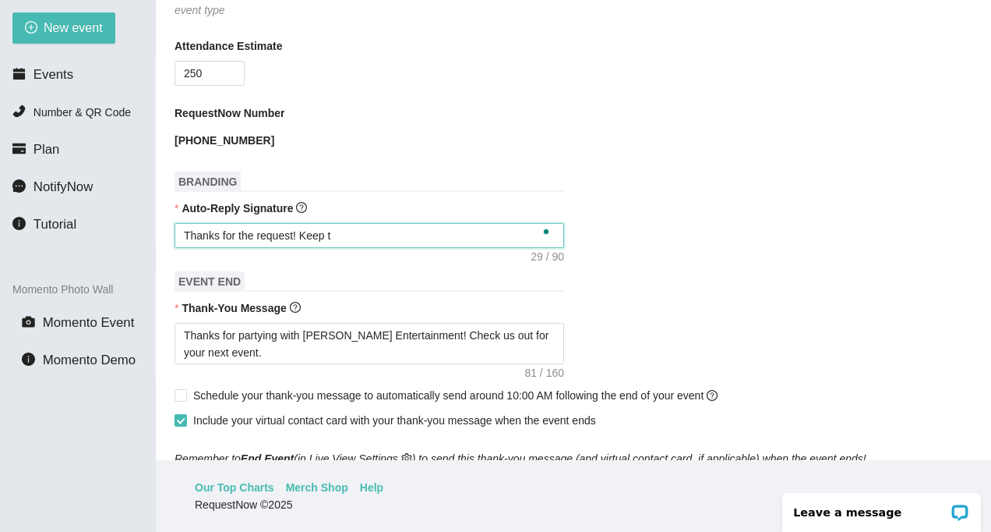
type textarea "Thanks for the request! Keep th"
type textarea "Thanks for the request! Keep the"
type textarea "Thanks for the request! Keep them"
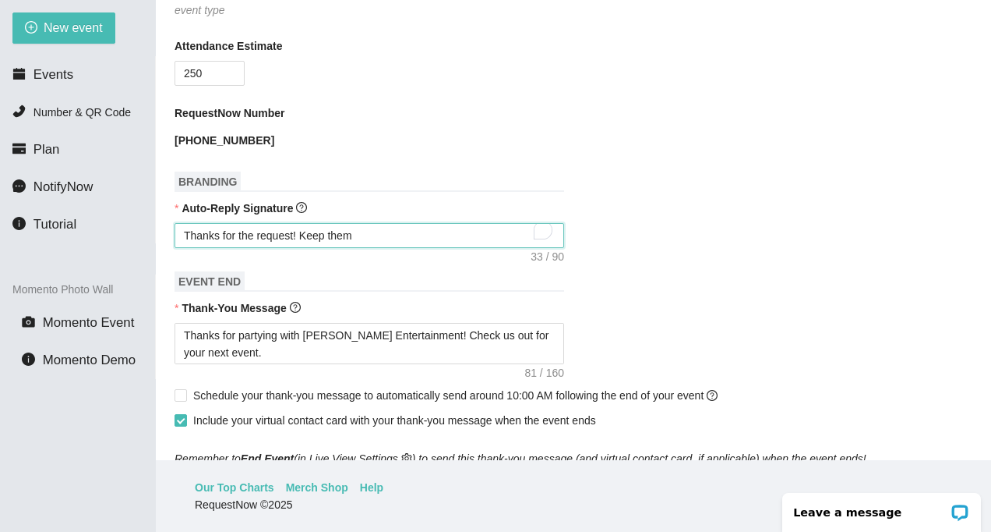
type textarea "Thanks for the request! Keep them"
type textarea "Thanks for the request! Keep them c"
type textarea "Thanks for the request! Keep them co"
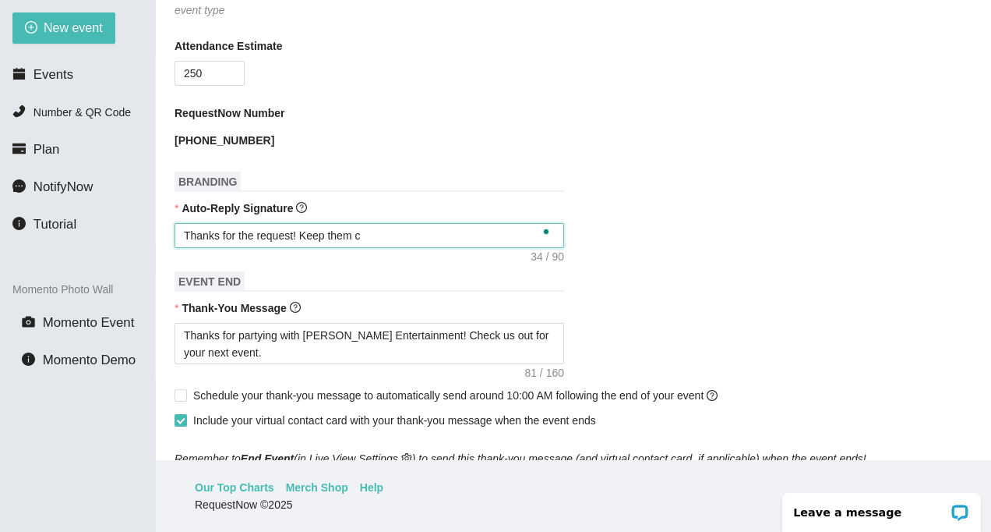
type textarea "Thanks for the request! Keep them co"
type textarea "Thanks for the request! Keep them com"
type textarea "Thanks for the request! Keep them comi"
type textarea "Thanks for the request! Keep them comin"
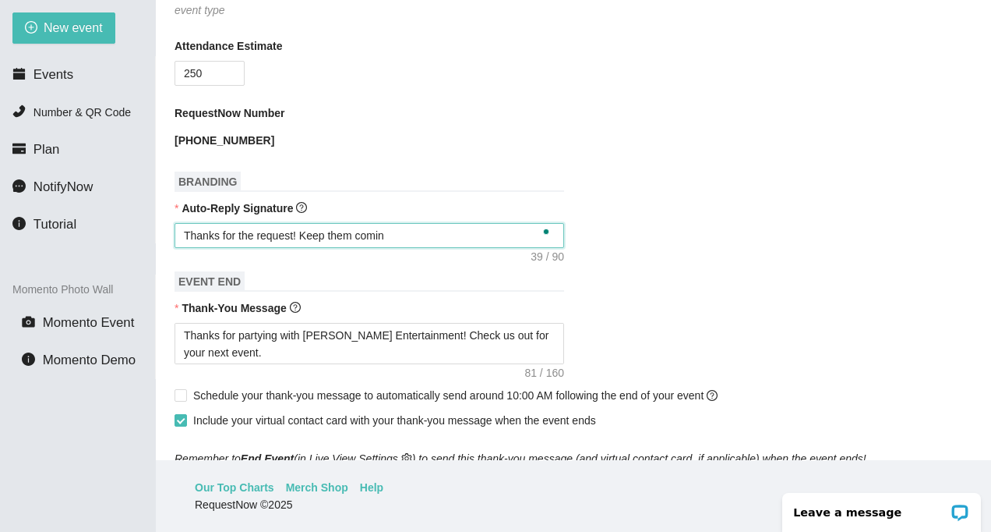
type textarea "Thanks for the request! Keep them coming"
type textarea "Thanks for the request! Keep them coming!"
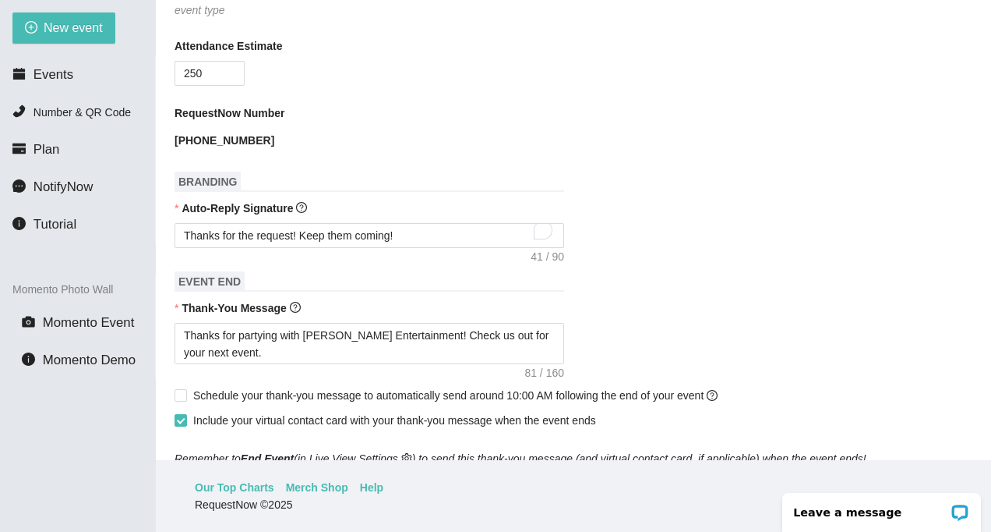
drag, startPoint x: 799, startPoint y: 396, endPoint x: 751, endPoint y: 407, distance: 49.5
click at [751, 407] on div "Schedule your thank-you message to automatically send around 10:00 AM following…" at bounding box center [574, 395] width 798 height 25
click at [864, 318] on div "Thank-You Message" at bounding box center [574, 310] width 798 height 23
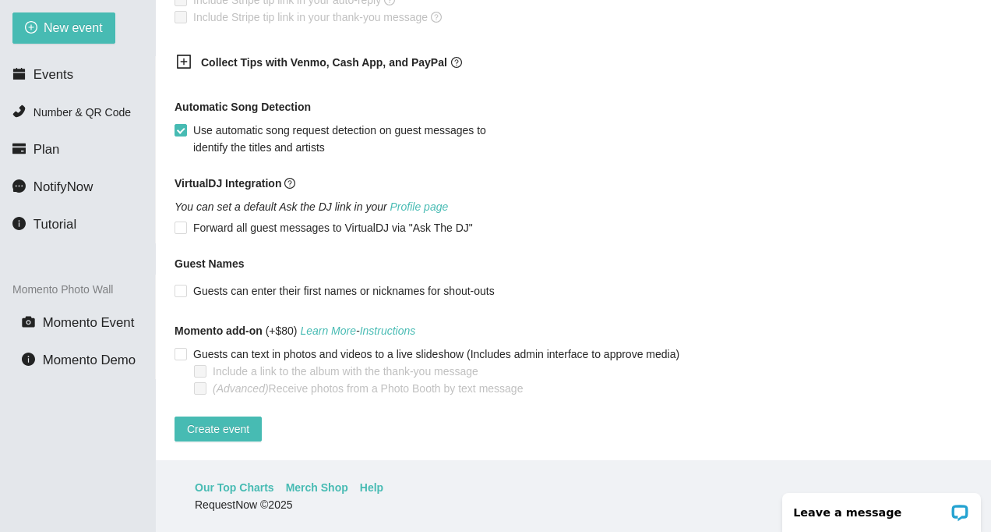
scroll to position [1063, 0]
click at [253, 416] on button "Create event" at bounding box center [218, 428] width 87 height 25
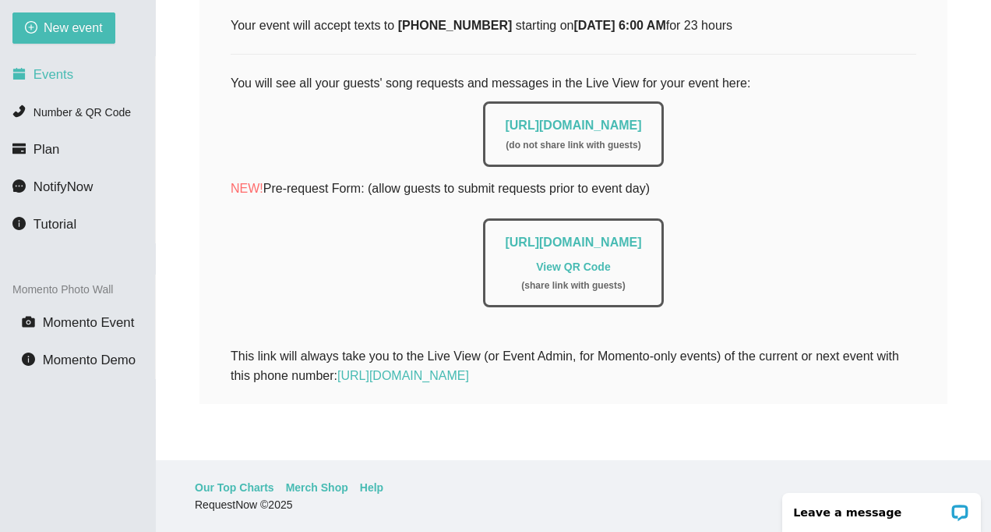
click at [86, 71] on li "Events" at bounding box center [77, 74] width 155 height 31
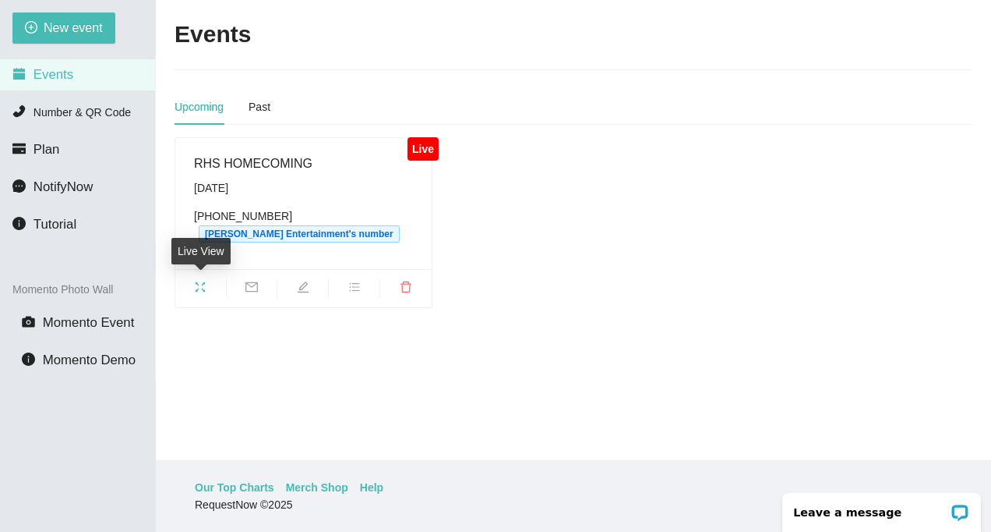
click at [210, 287] on span "fullscreen" at bounding box center [200, 289] width 51 height 17
click at [306, 294] on span "edit" at bounding box center [302, 289] width 51 height 17
type textarea "https://virtualdj.com/ask/DJ_Spinz"
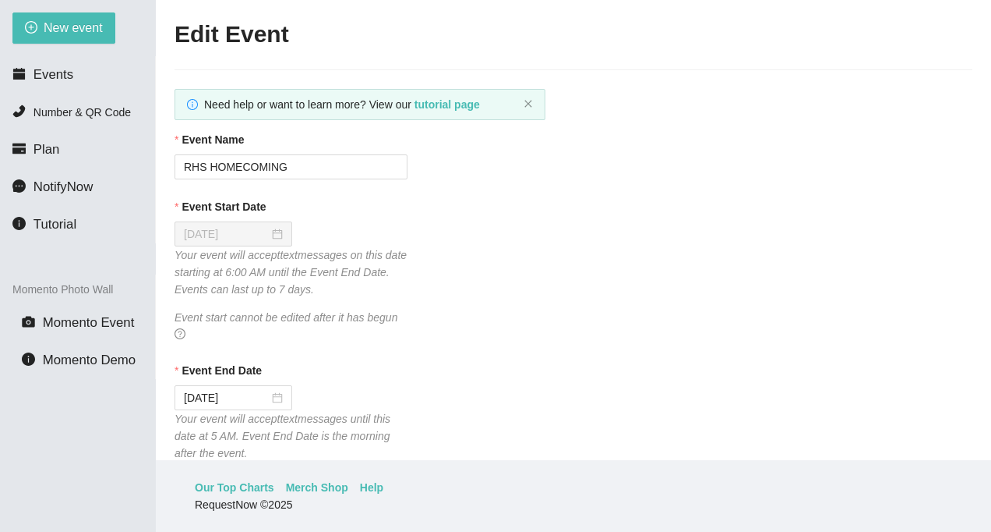
click at [490, 262] on div "Event Start Date 09/20/2025 Your event will accept text messages on this date s…" at bounding box center [574, 270] width 798 height 145
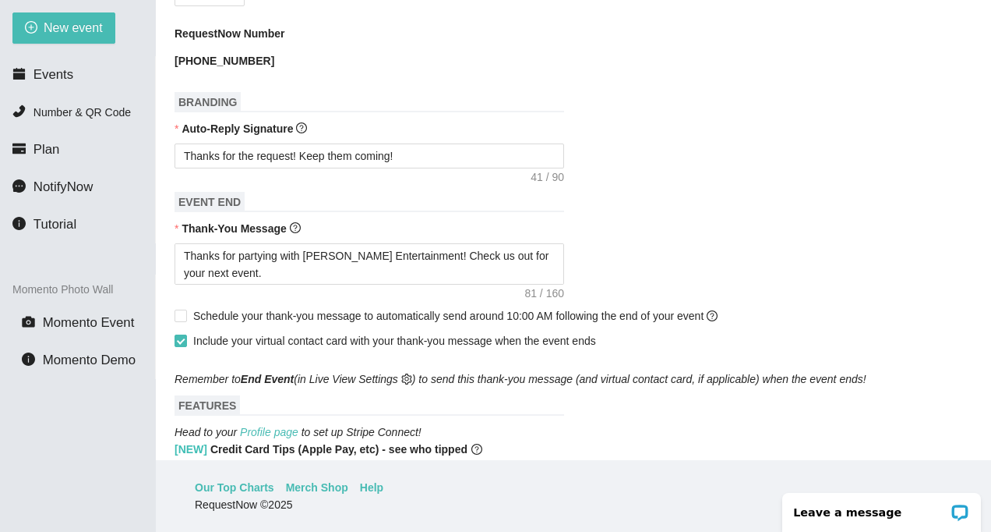
scroll to position [655, 0]
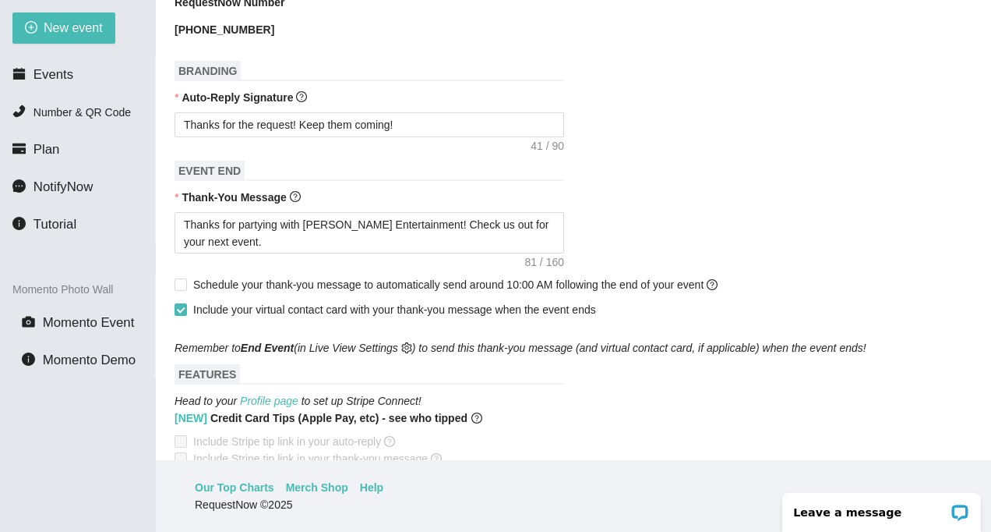
click at [666, 112] on div "Thanks for the request! Keep them coming!" at bounding box center [574, 124] width 798 height 25
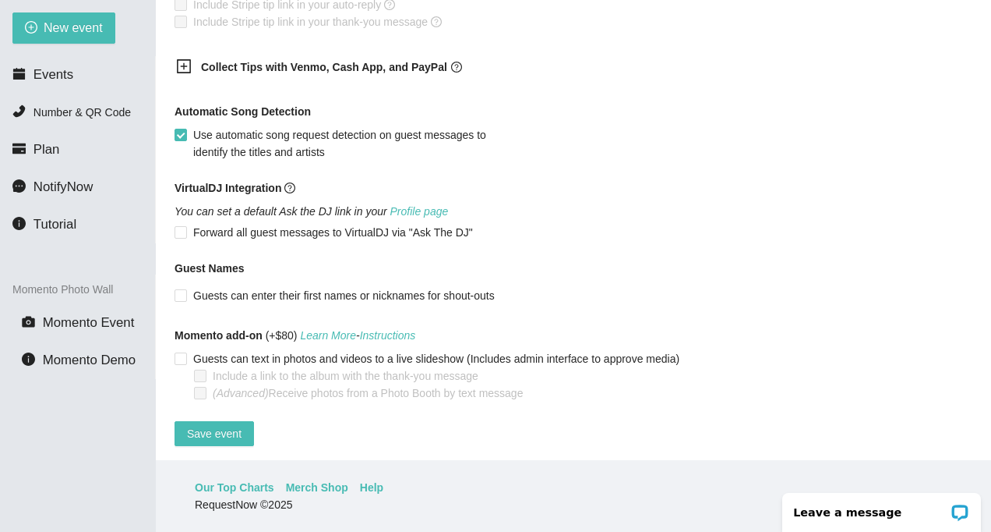
scroll to position [1091, 0]
click at [182, 289] on input "Guests can enter their first names or nicknames for shout-outs" at bounding box center [180, 294] width 11 height 11
checkbox input "true"
click at [951, 260] on div "Guest Names" at bounding box center [574, 271] width 798 height 23
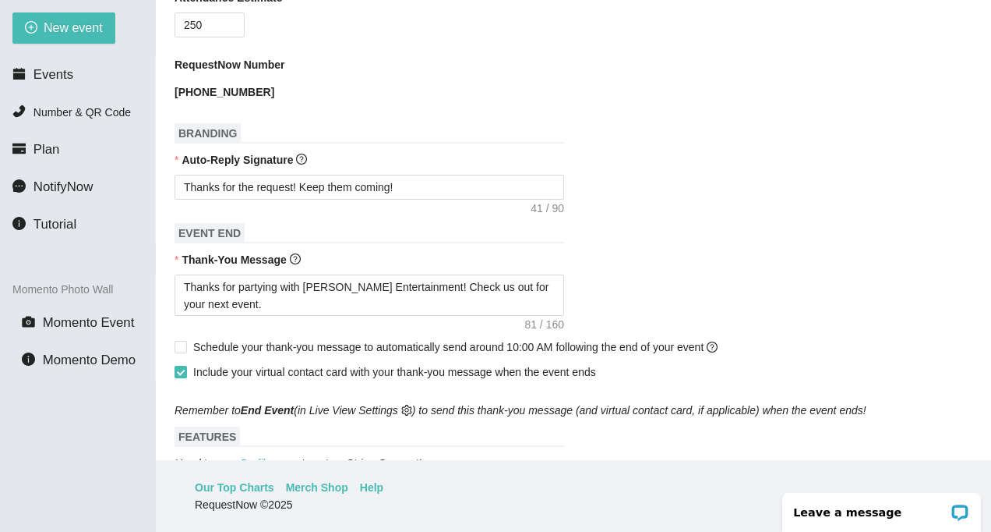
scroll to position [561, 0]
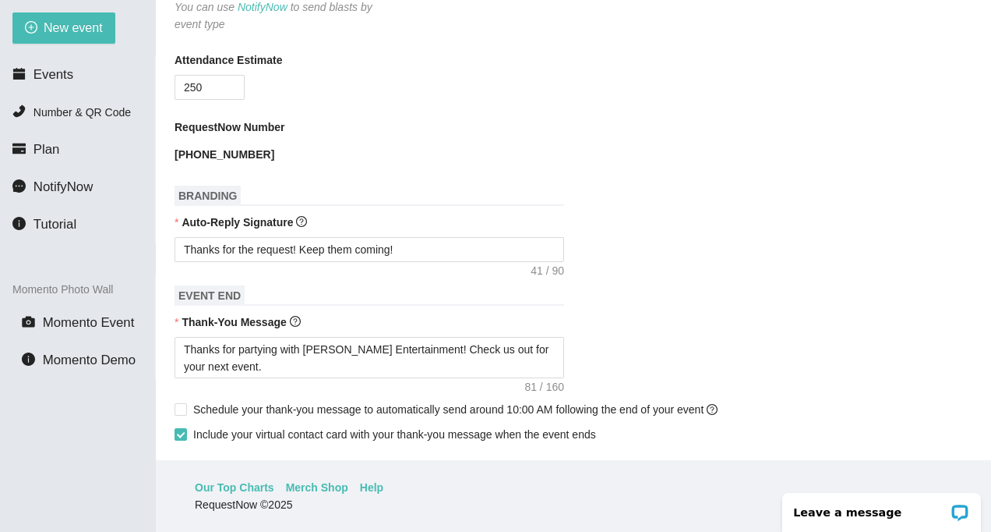
click at [949, 238] on form "Event Name RHS HOMECOMING Event Start Date 09/20/2025 Your event will accept te…" at bounding box center [574, 304] width 798 height 1406
click at [949, 238] on div "Thanks for the request! Keep them coming!" at bounding box center [574, 249] width 798 height 25
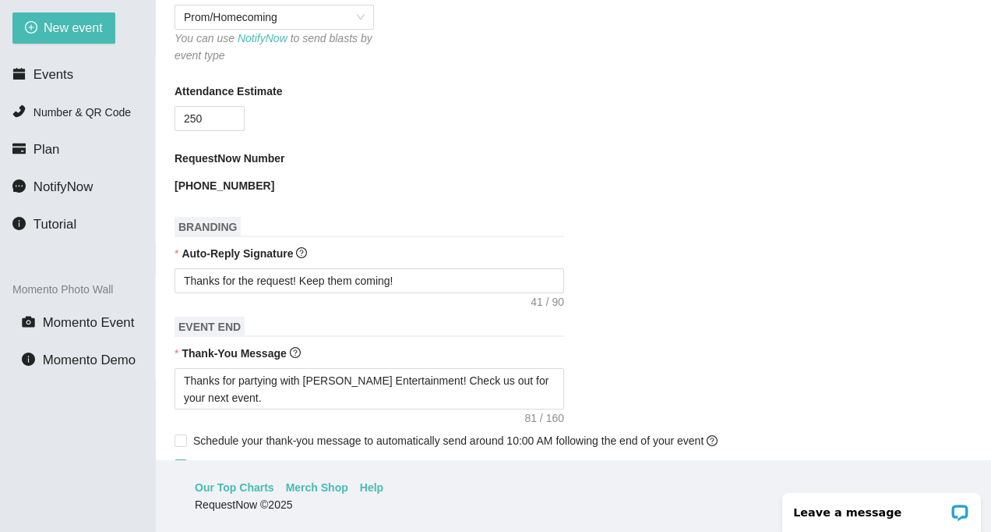
click at [625, 313] on form "Event Name RHS HOMECOMING Event Start Date 09/20/2025 Your event will accept te…" at bounding box center [574, 335] width 798 height 1406
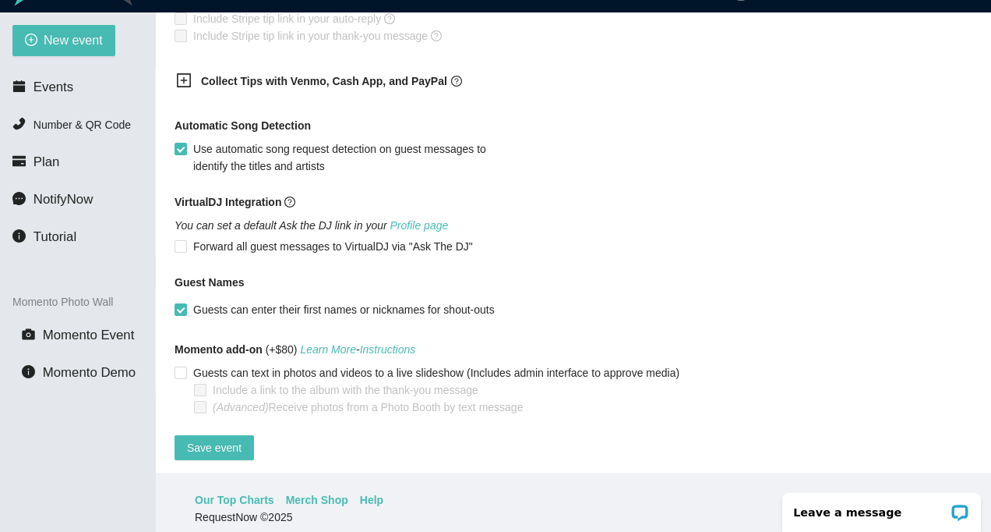
scroll to position [50, 0]
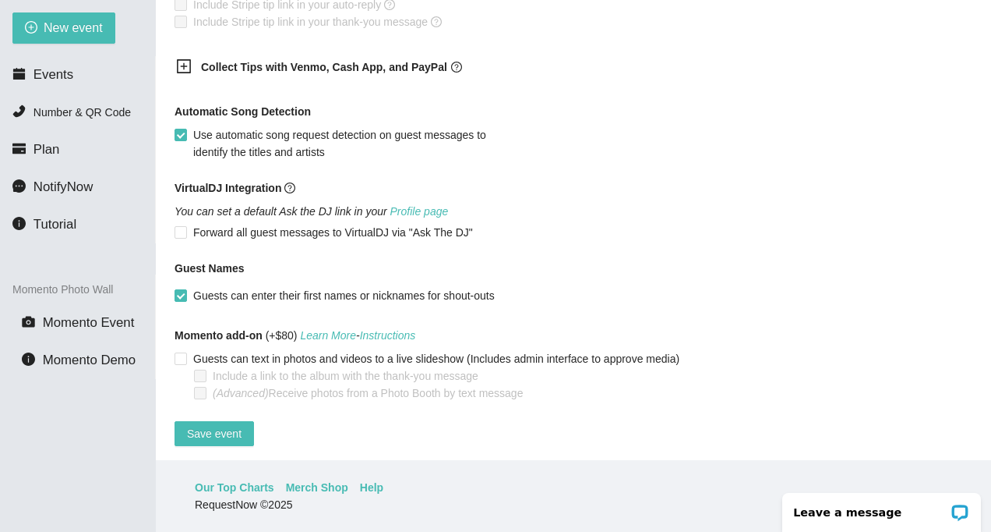
click at [755, 200] on div "VirtualDJ Integration You can set a default Ask the DJ link in your Profile pag…" at bounding box center [574, 210] width 798 height 62
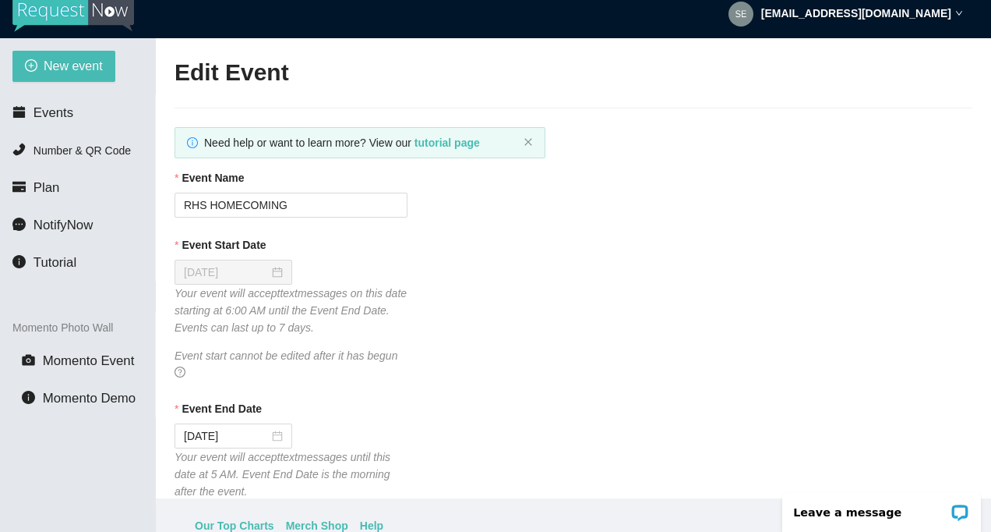
scroll to position [0, 0]
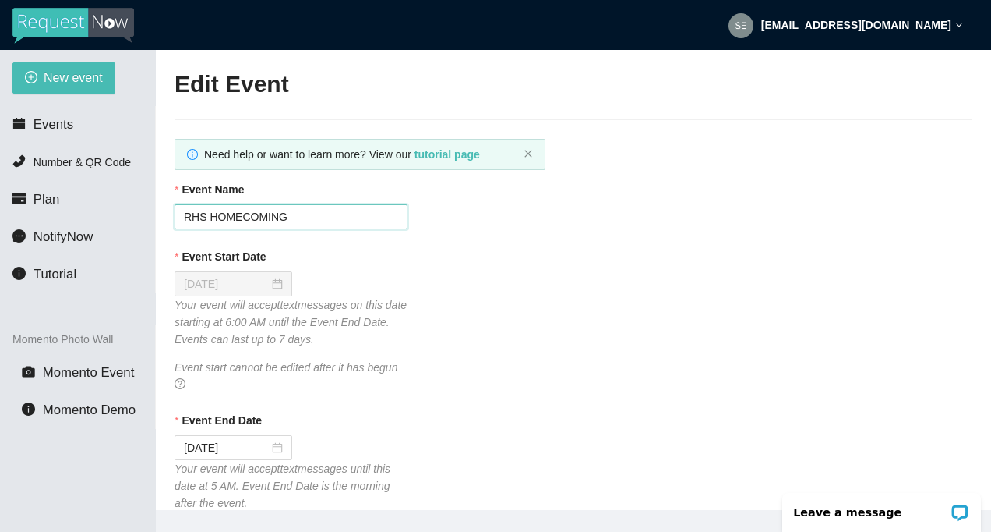
click at [313, 217] on input "RHS HOMECOMING" at bounding box center [291, 216] width 233 height 25
type input "RHS HOMECOMING 2025"
click at [422, 223] on div "Event Name RHS HOMECOMING 2025" at bounding box center [574, 205] width 798 height 48
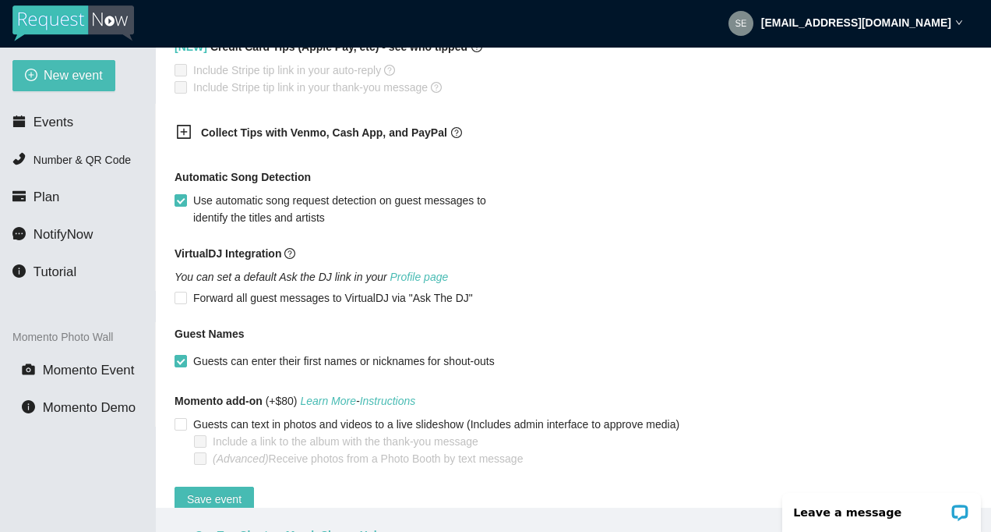
scroll to position [1091, 0]
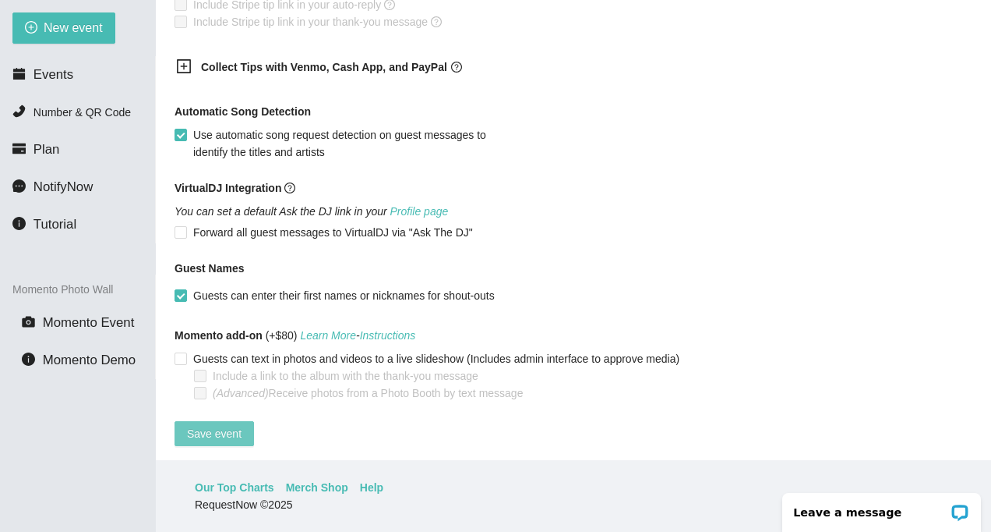
click at [225, 425] on span "Save event" at bounding box center [214, 433] width 55 height 17
